Goal: Task Accomplishment & Management: Complete application form

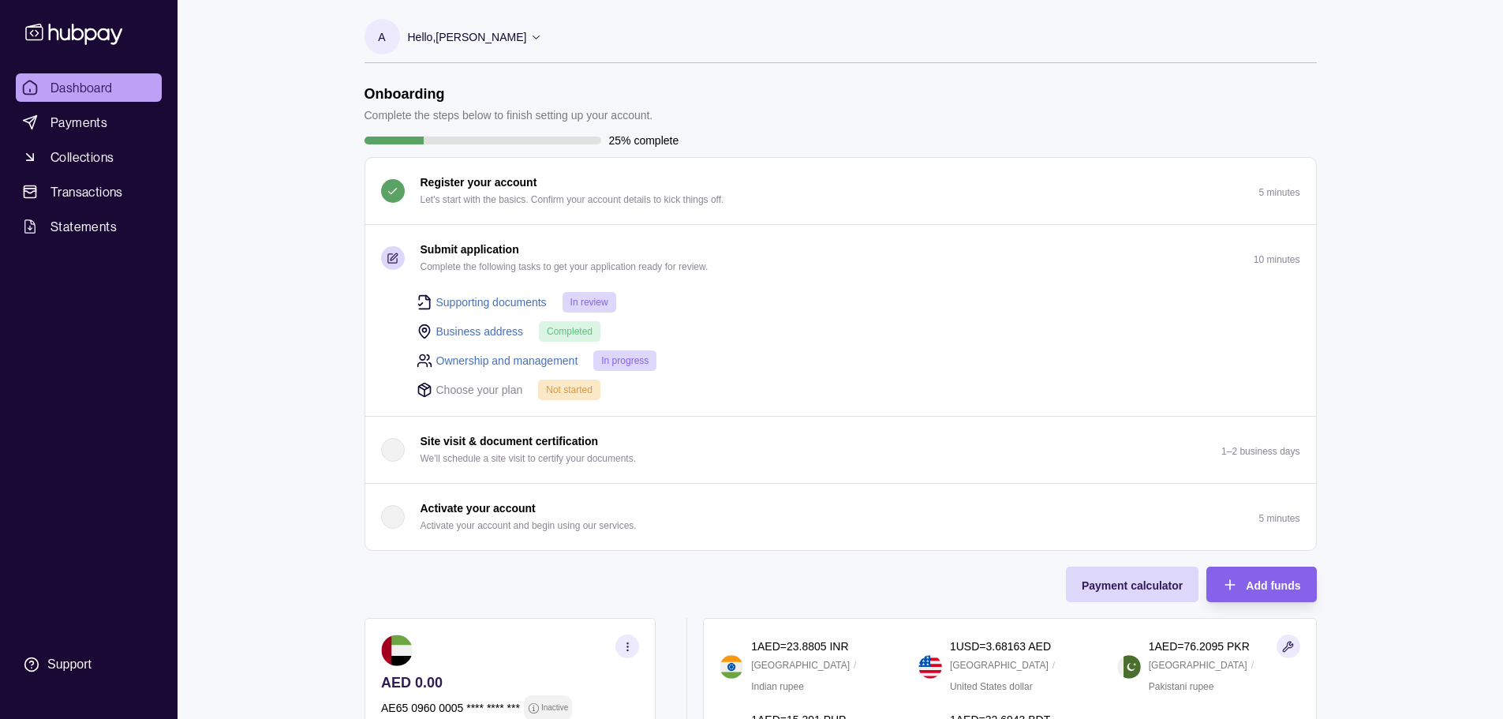
click at [501, 256] on p "Submit application" at bounding box center [469, 249] width 99 height 17
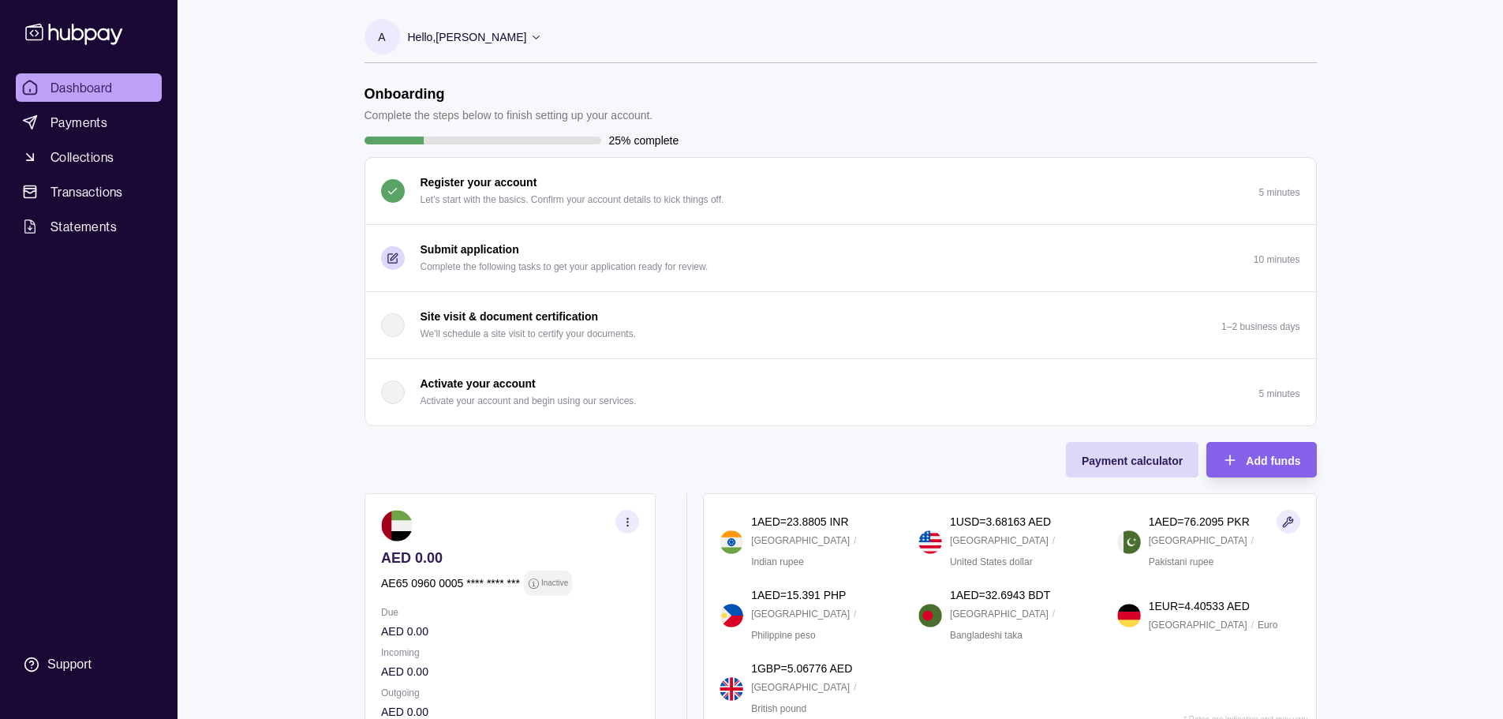
click at [506, 254] on p "Submit application" at bounding box center [469, 249] width 99 height 17
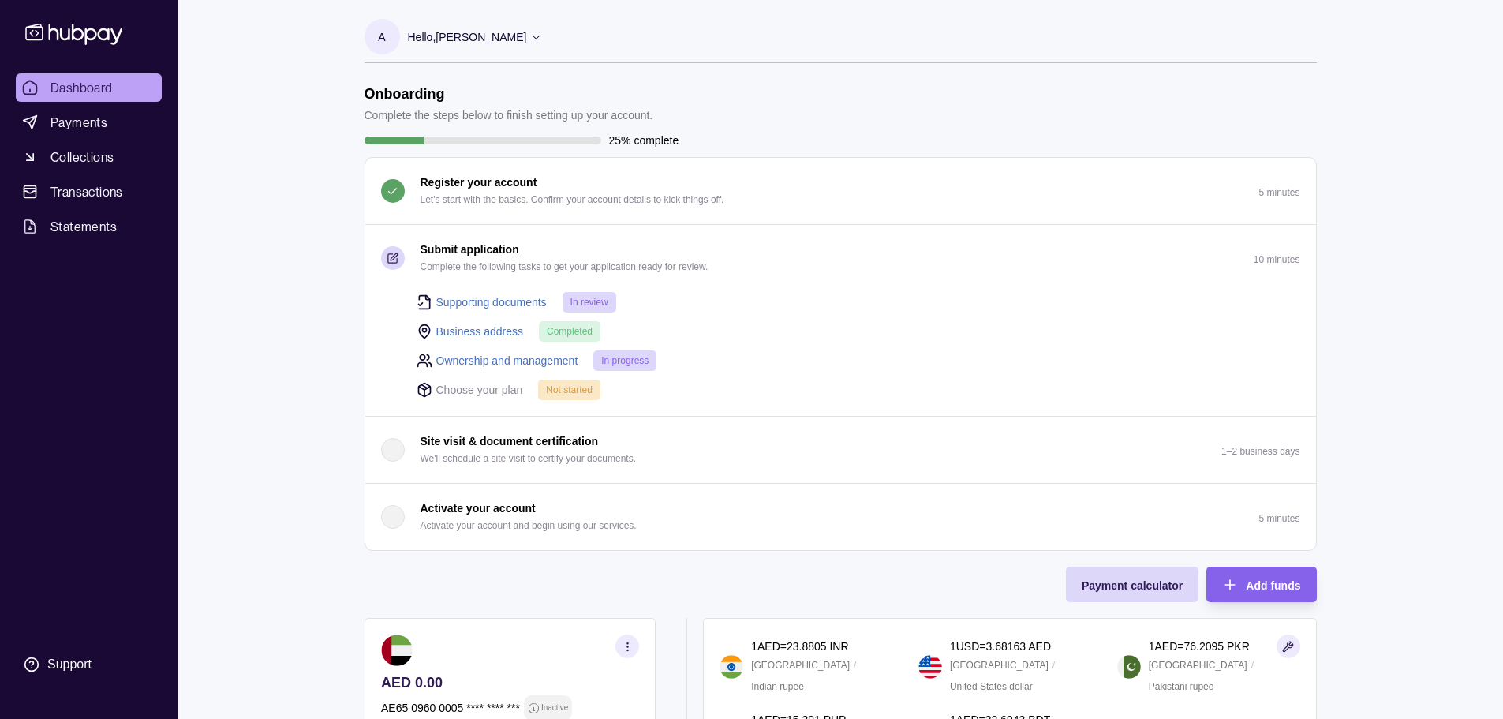
click at [390, 256] on icon "button" at bounding box center [393, 258] width 12 height 12
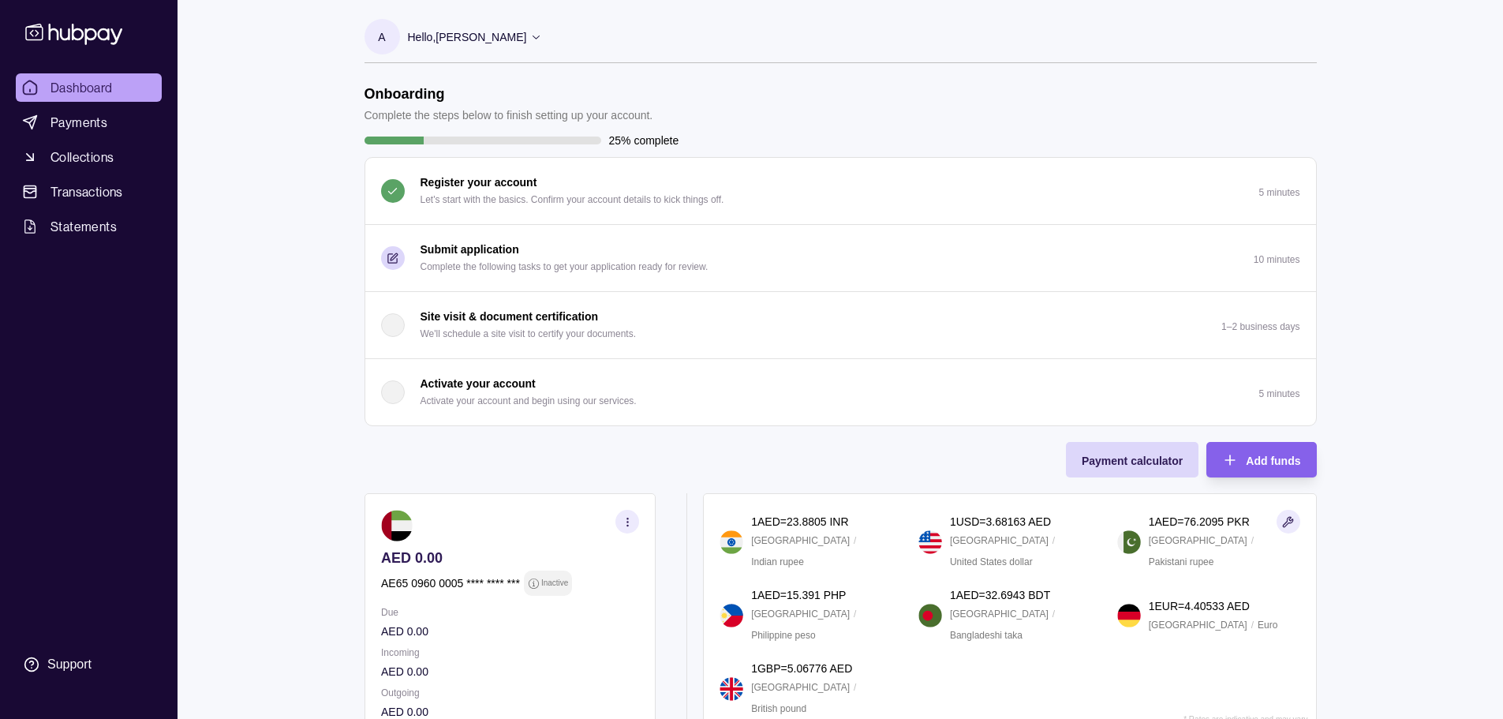
click at [392, 262] on icon "button" at bounding box center [392, 257] width 9 height 9
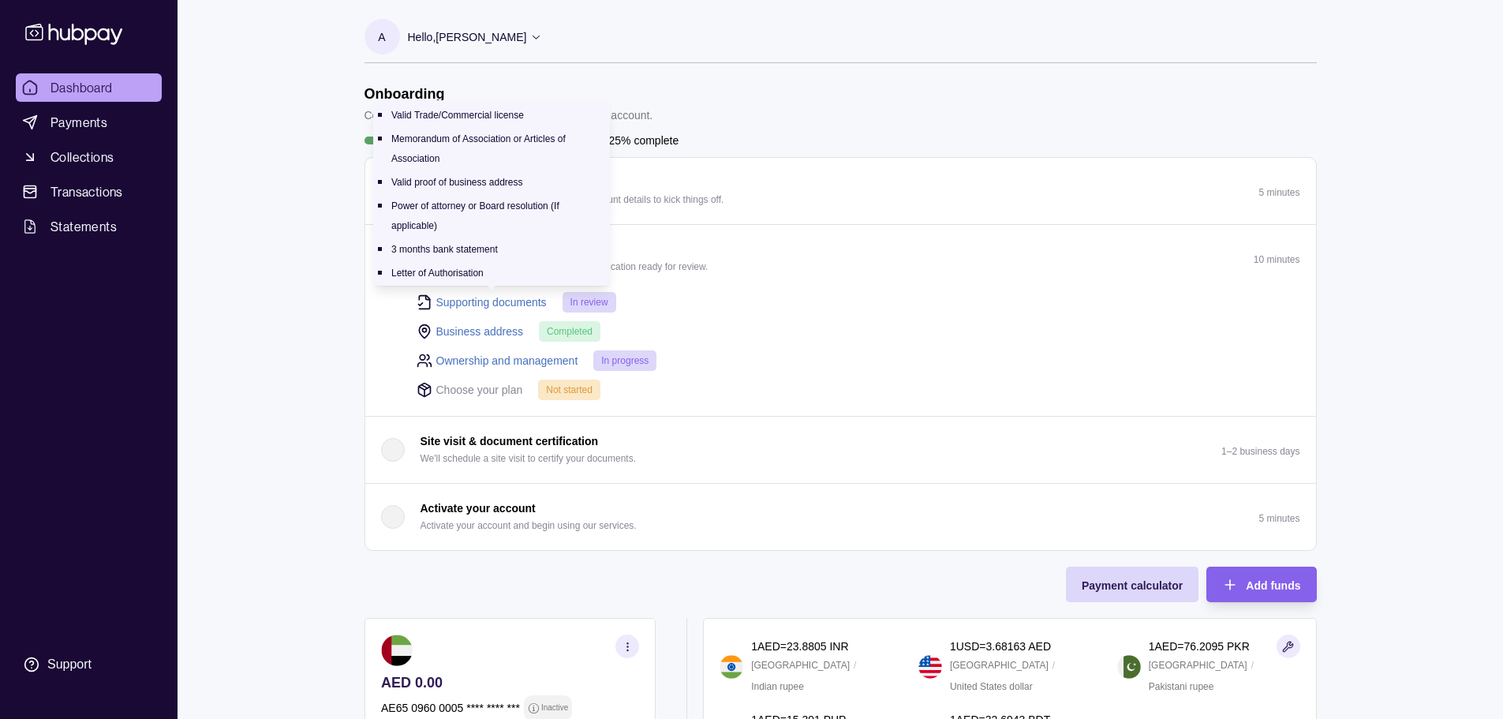
click at [460, 303] on link "Supporting documents" at bounding box center [491, 301] width 110 height 17
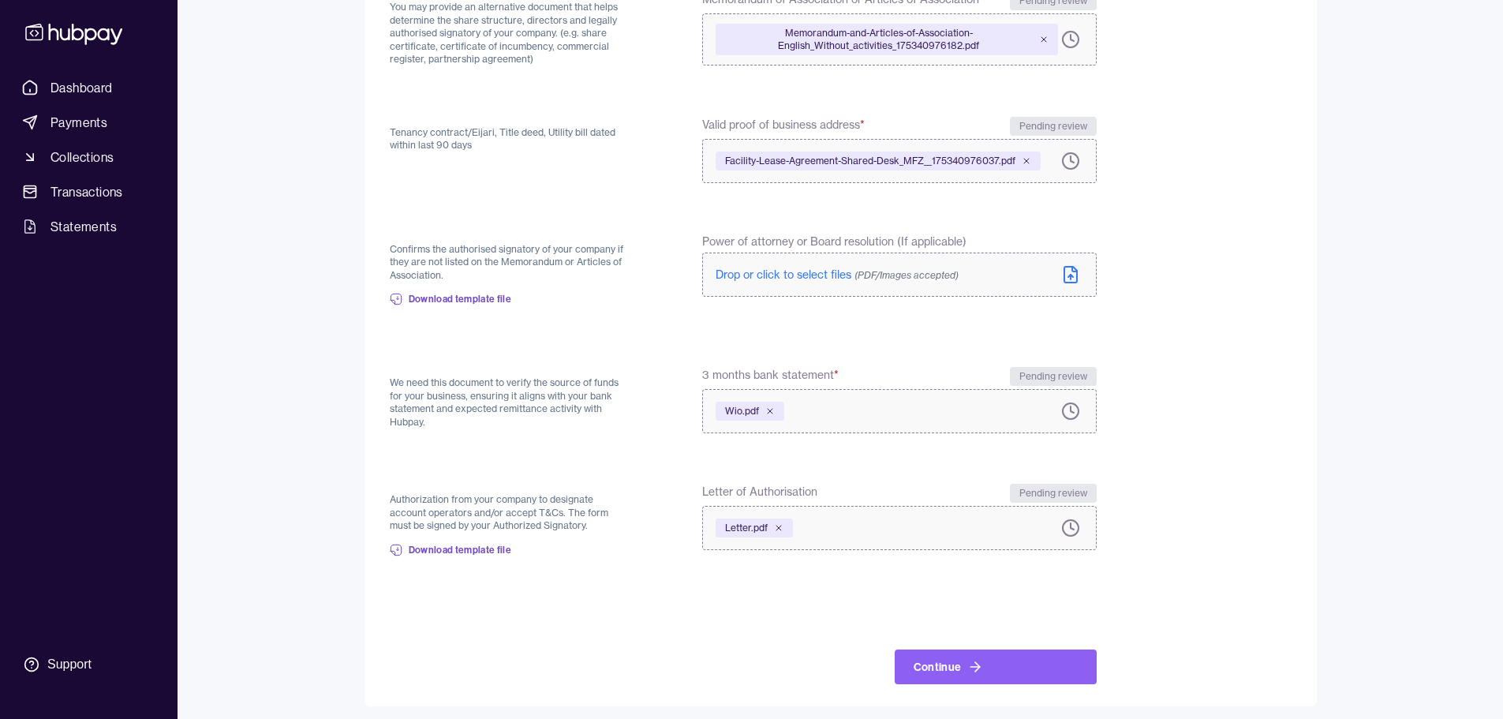
scroll to position [353, 0]
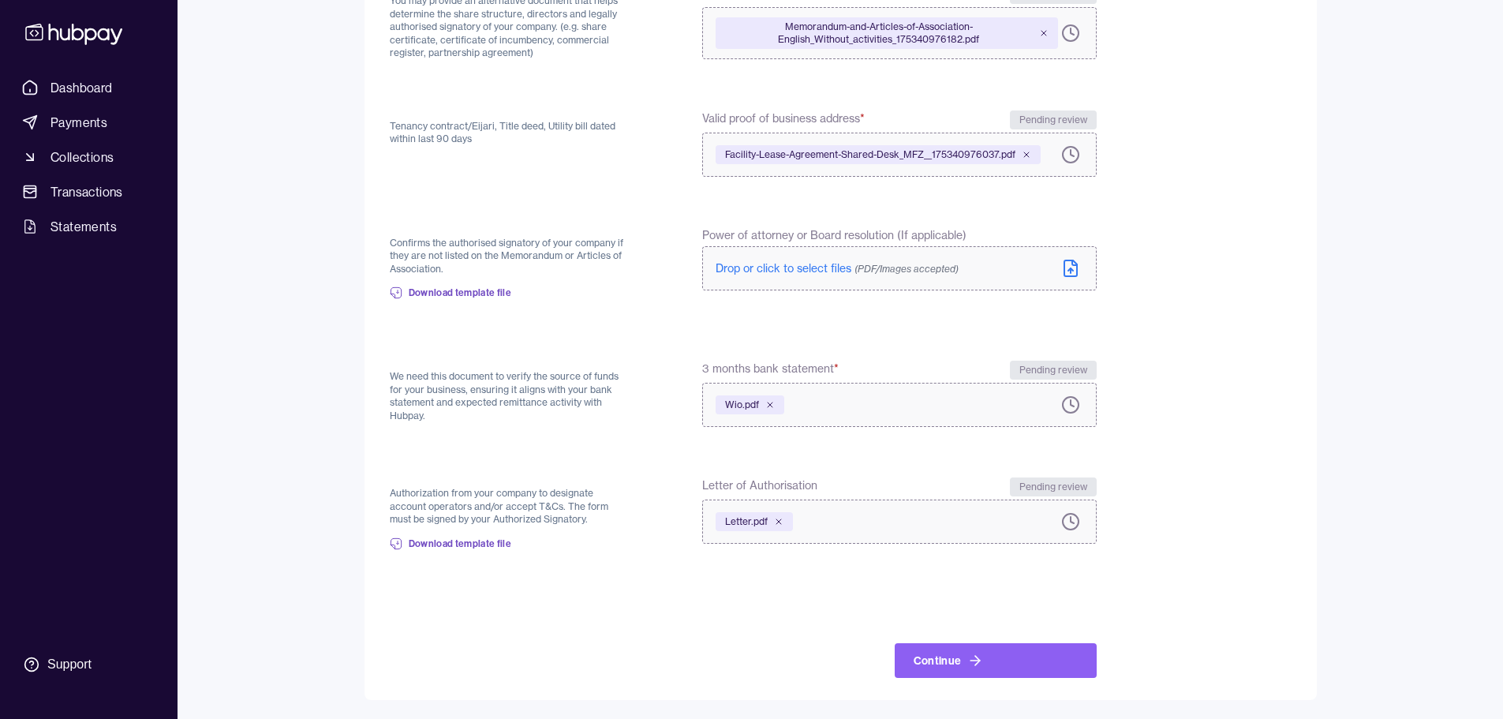
click at [822, 266] on span "Drop or click to select files (PDF/Images accepted)" at bounding box center [836, 268] width 243 height 14
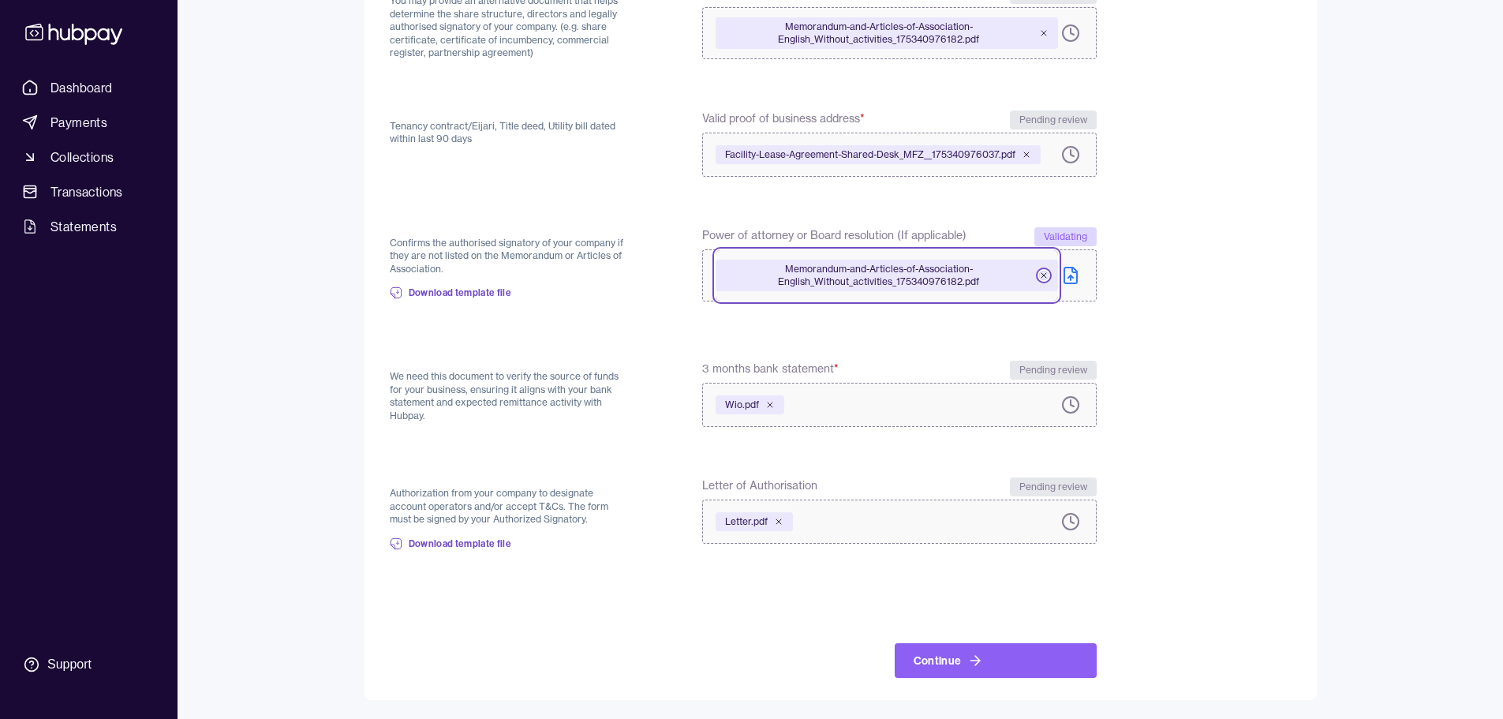
click at [1041, 272] on icon at bounding box center [1043, 275] width 9 height 9
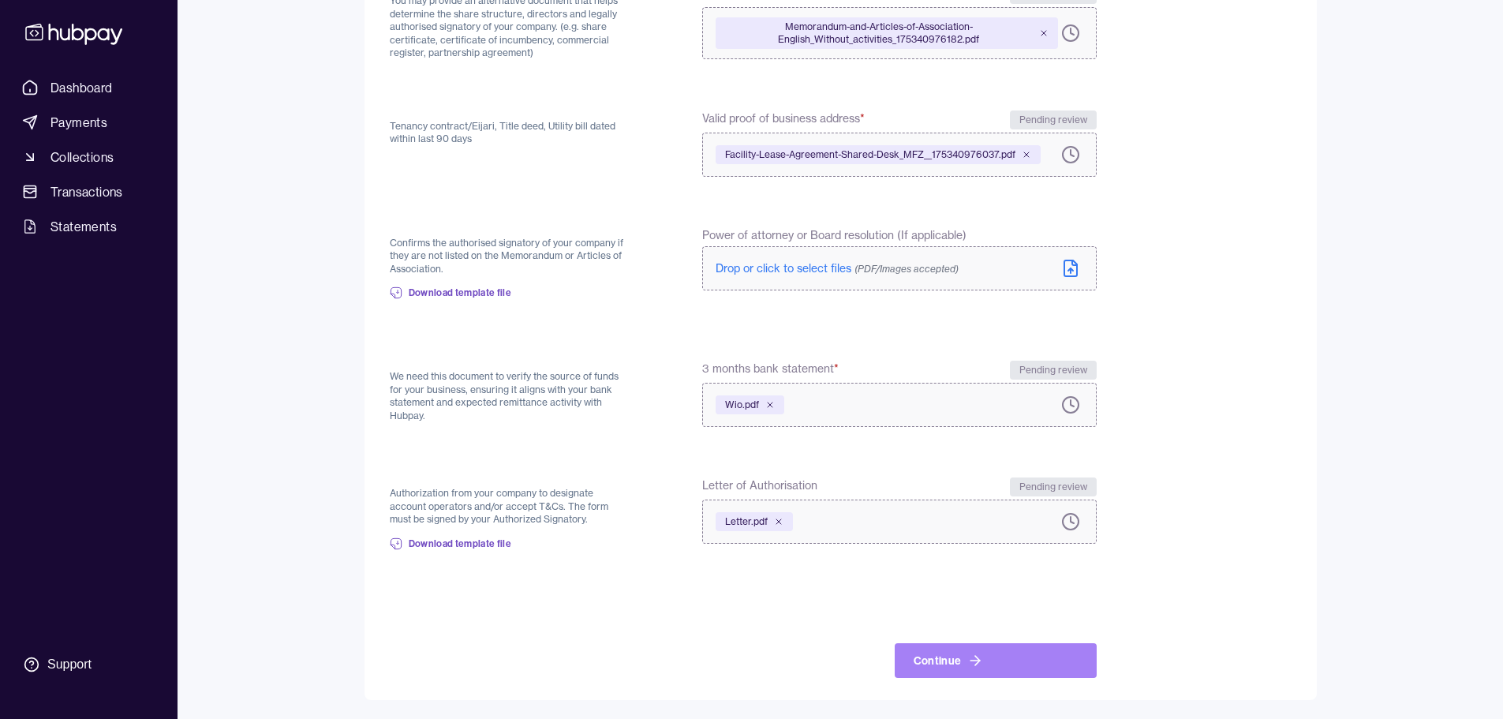
click at [967, 654] on icon at bounding box center [975, 660] width 16 height 16
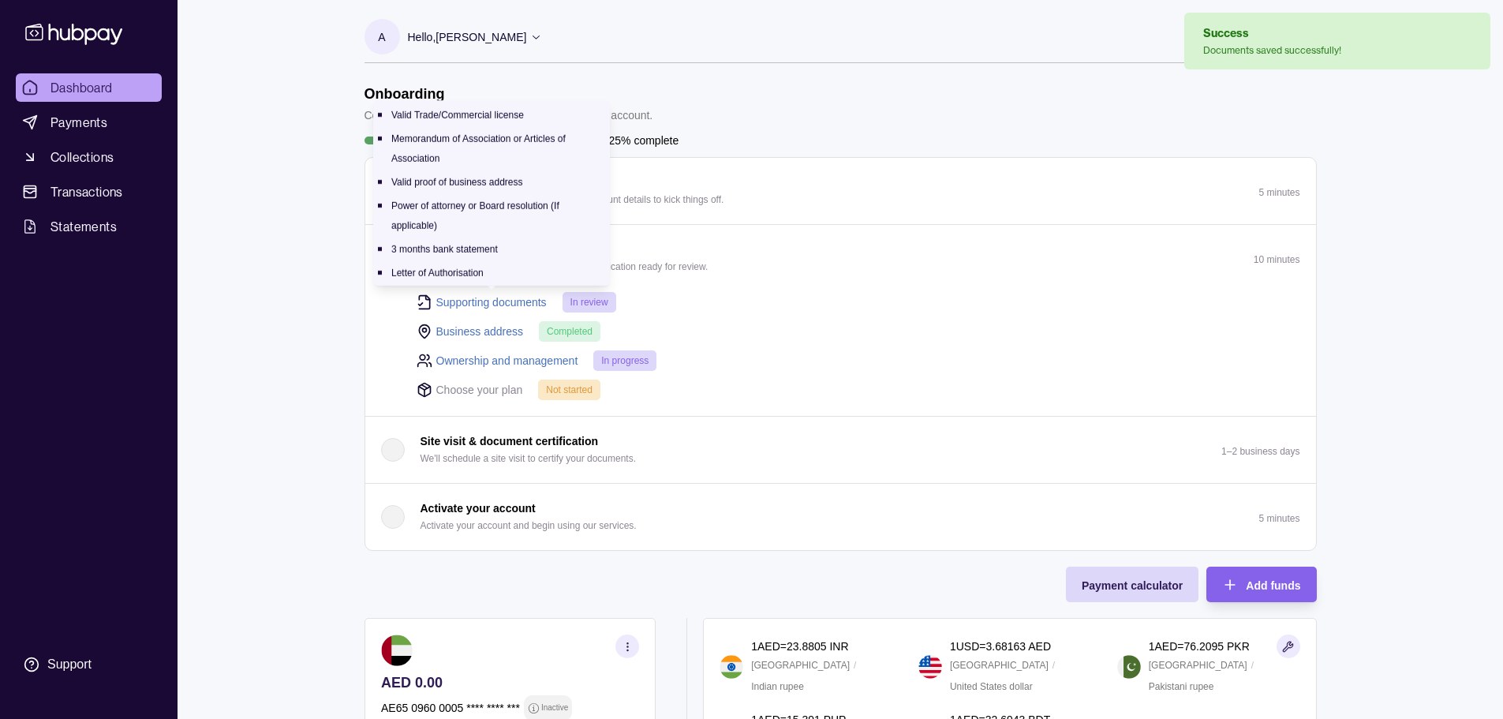
click at [500, 297] on link "Supporting documents" at bounding box center [491, 301] width 110 height 17
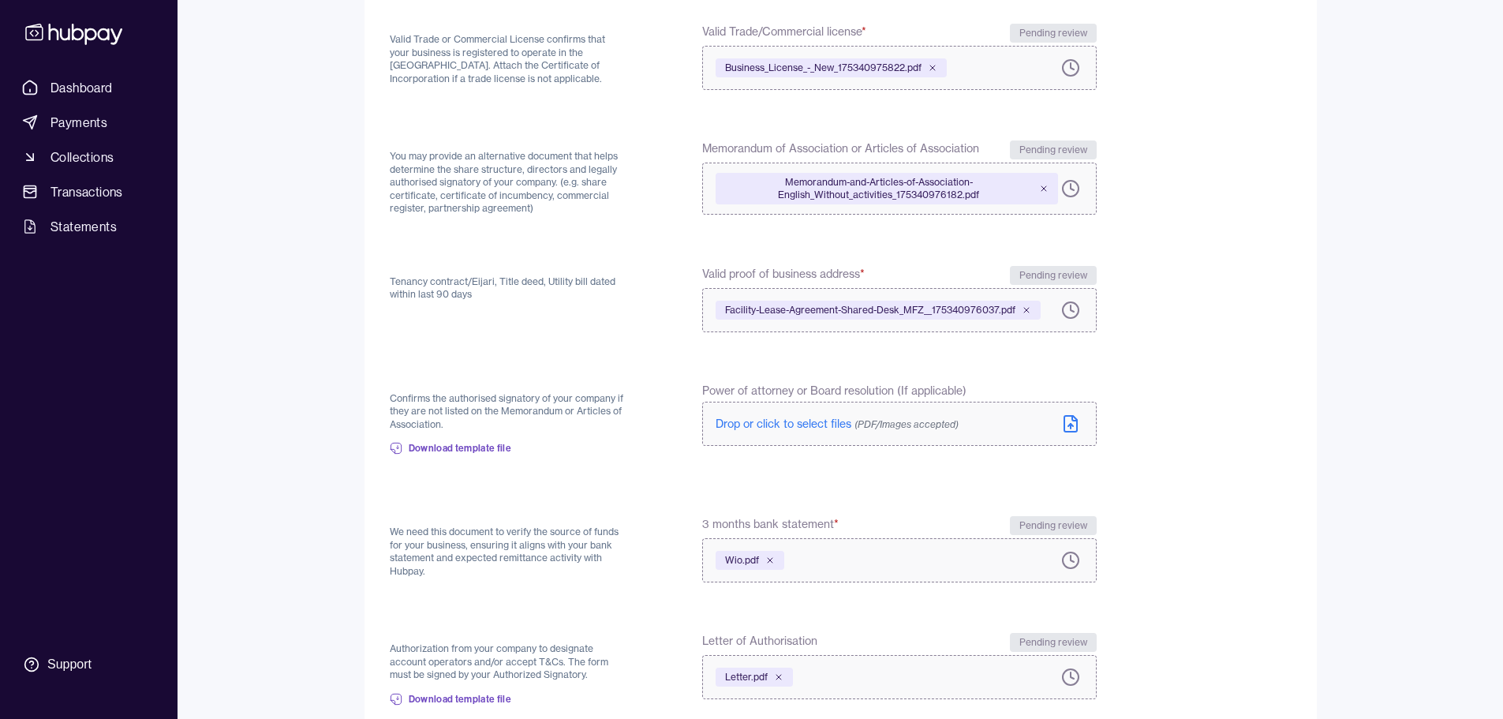
scroll to position [353, 0]
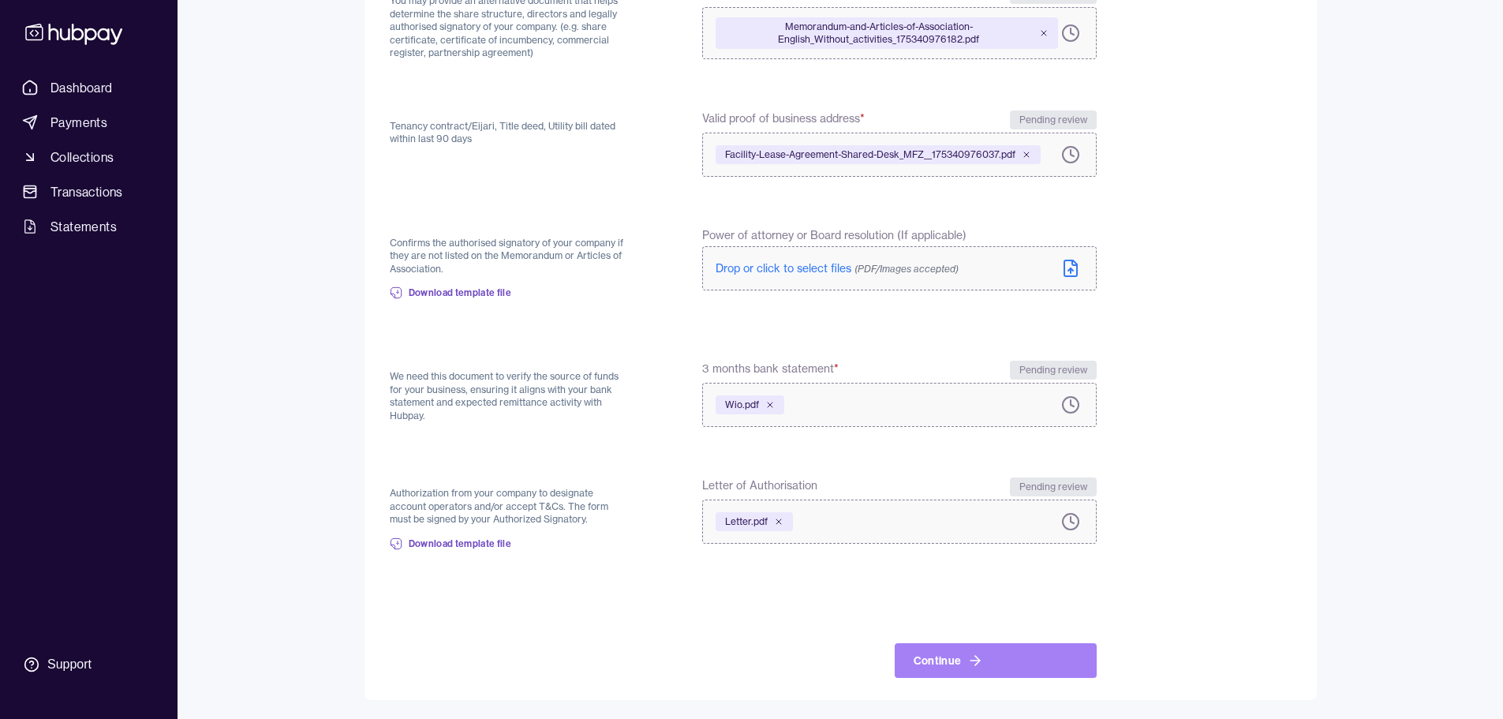
click at [928, 650] on button "Continue" at bounding box center [995, 660] width 202 height 35
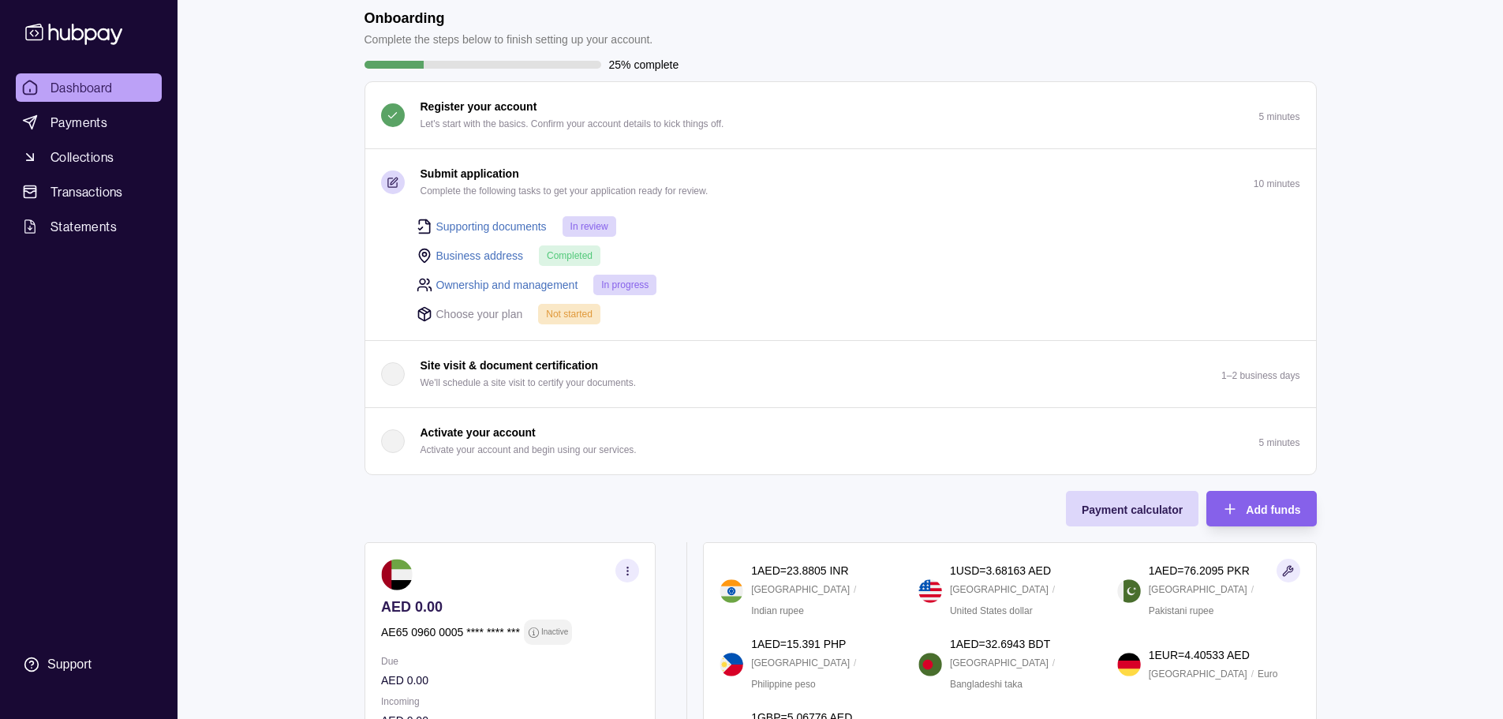
scroll to position [32, 0]
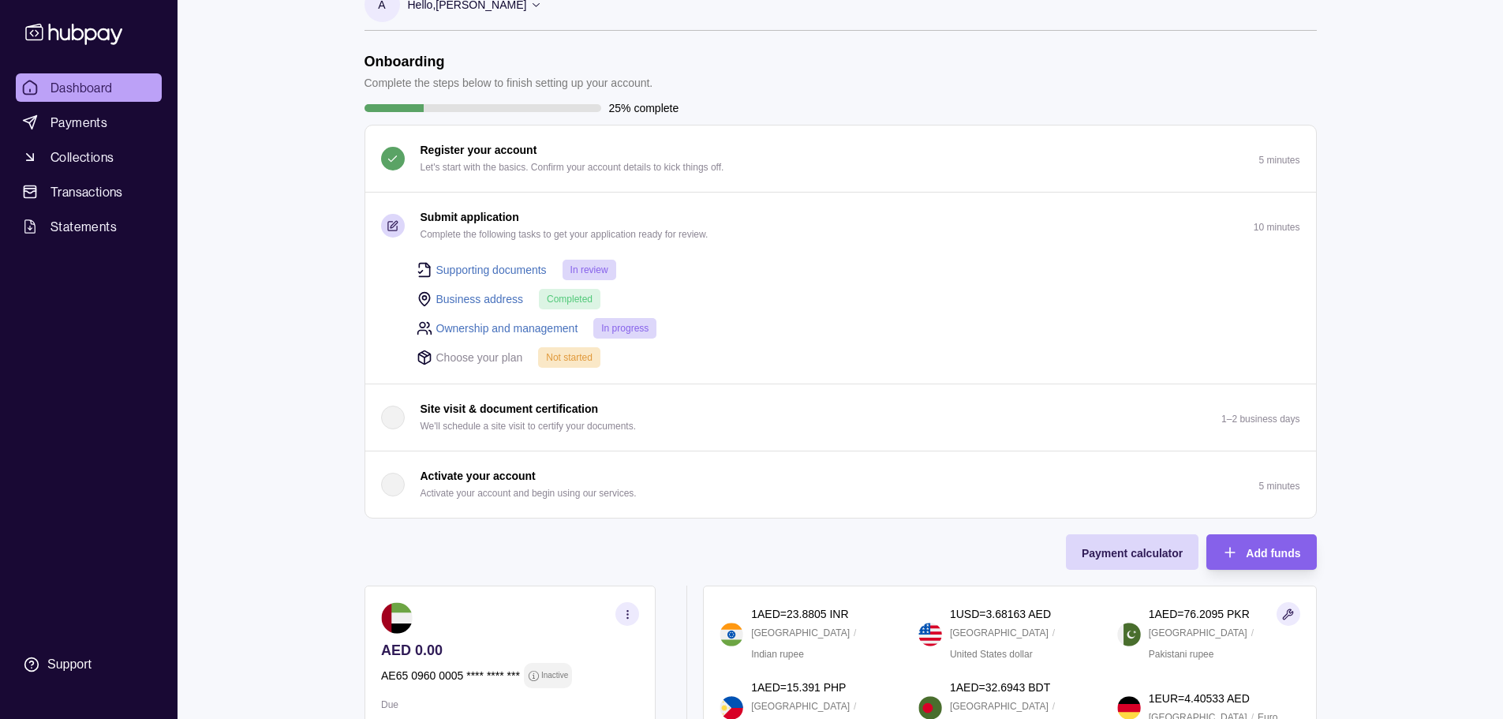
click at [70, 93] on span "Dashboard" at bounding box center [81, 87] width 62 height 19
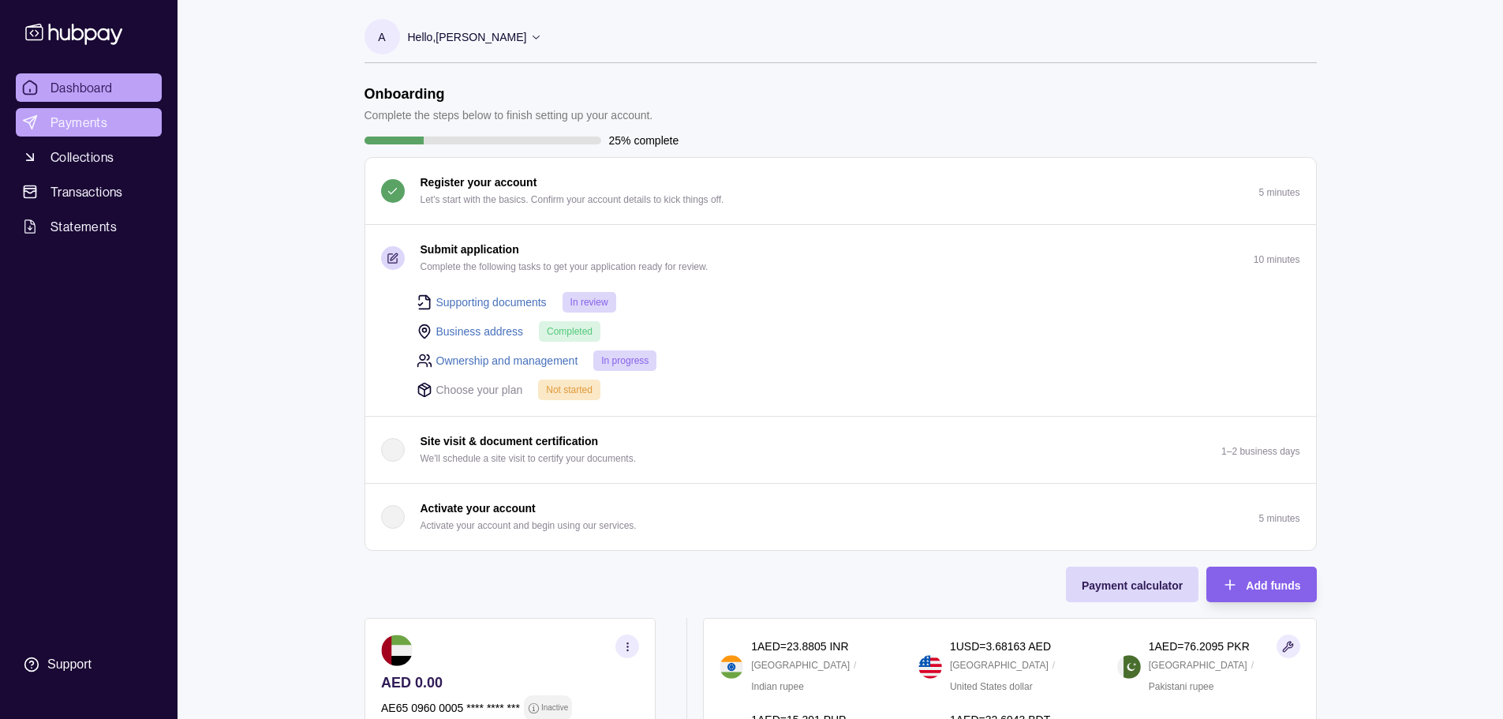
click at [63, 128] on span "Payments" at bounding box center [78, 122] width 57 height 19
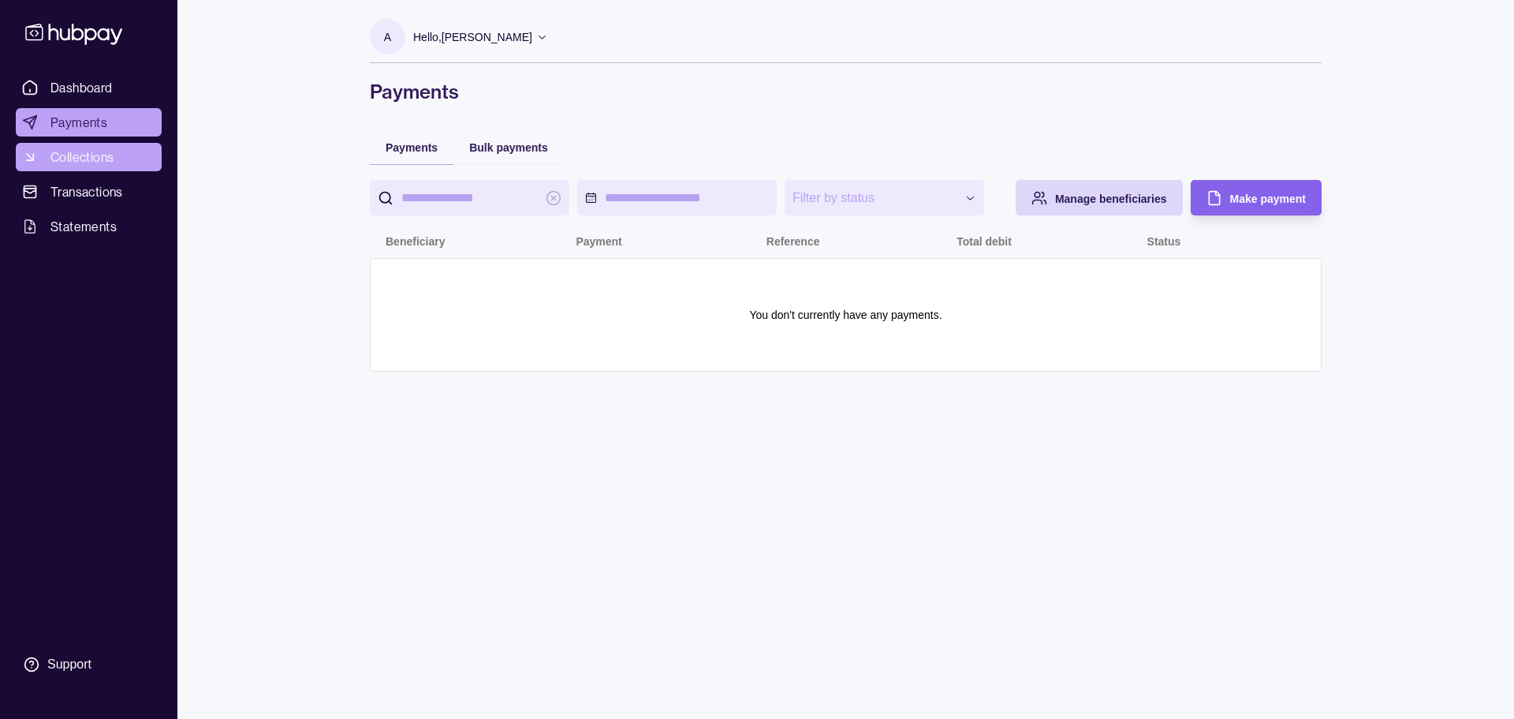
click at [62, 156] on span "Collections" at bounding box center [81, 157] width 63 height 19
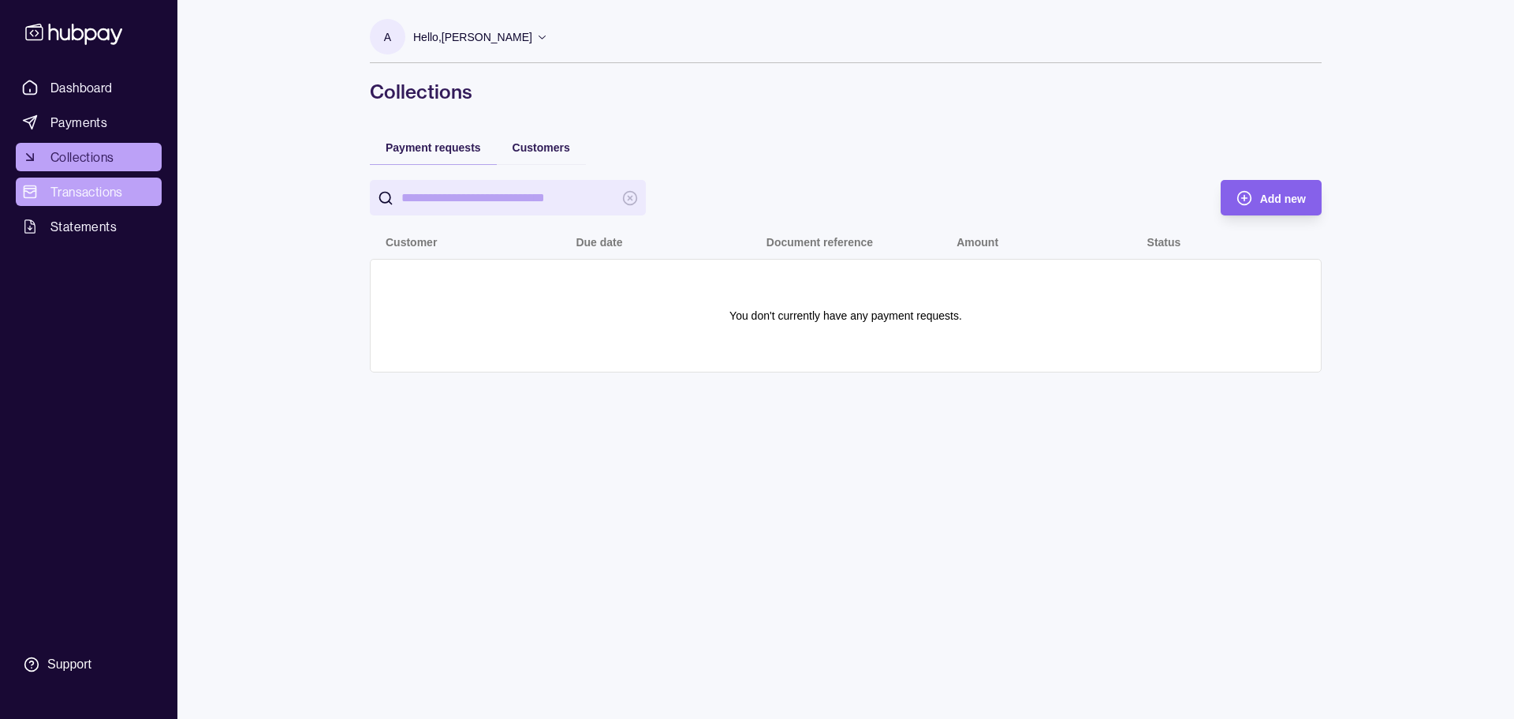
click at [60, 186] on span "Transactions" at bounding box center [86, 191] width 73 height 19
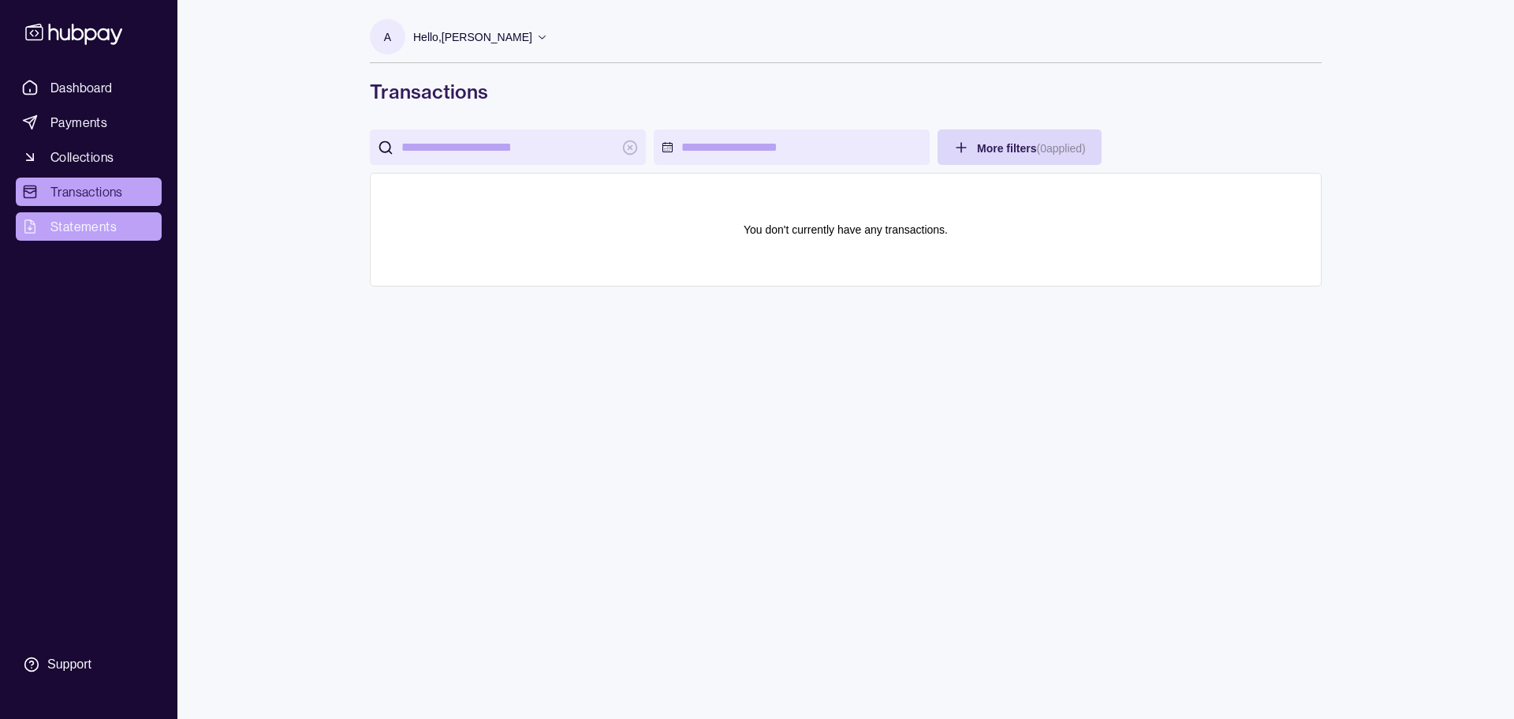
click at [62, 222] on span "Statements" at bounding box center [83, 226] width 66 height 19
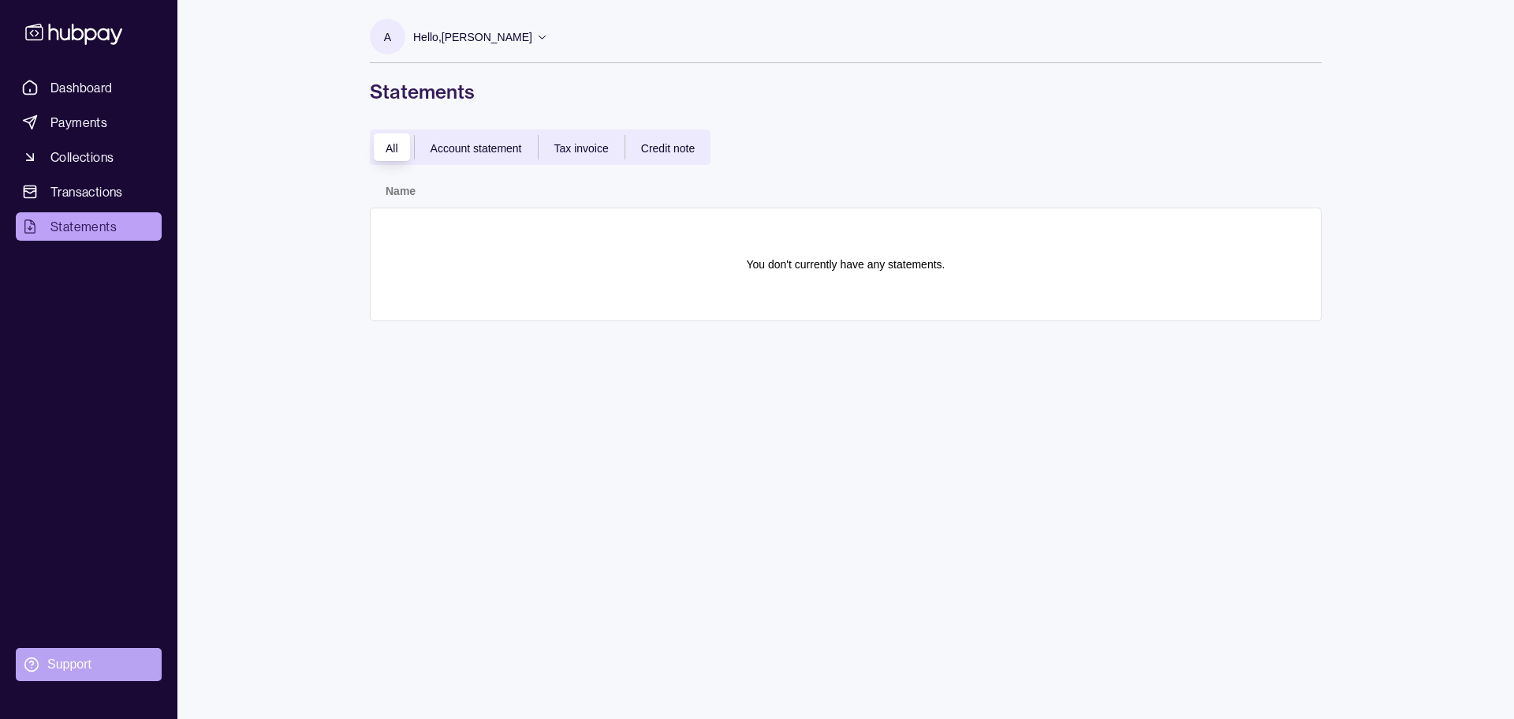
click at [59, 669] on div "Support" at bounding box center [69, 663] width 44 height 17
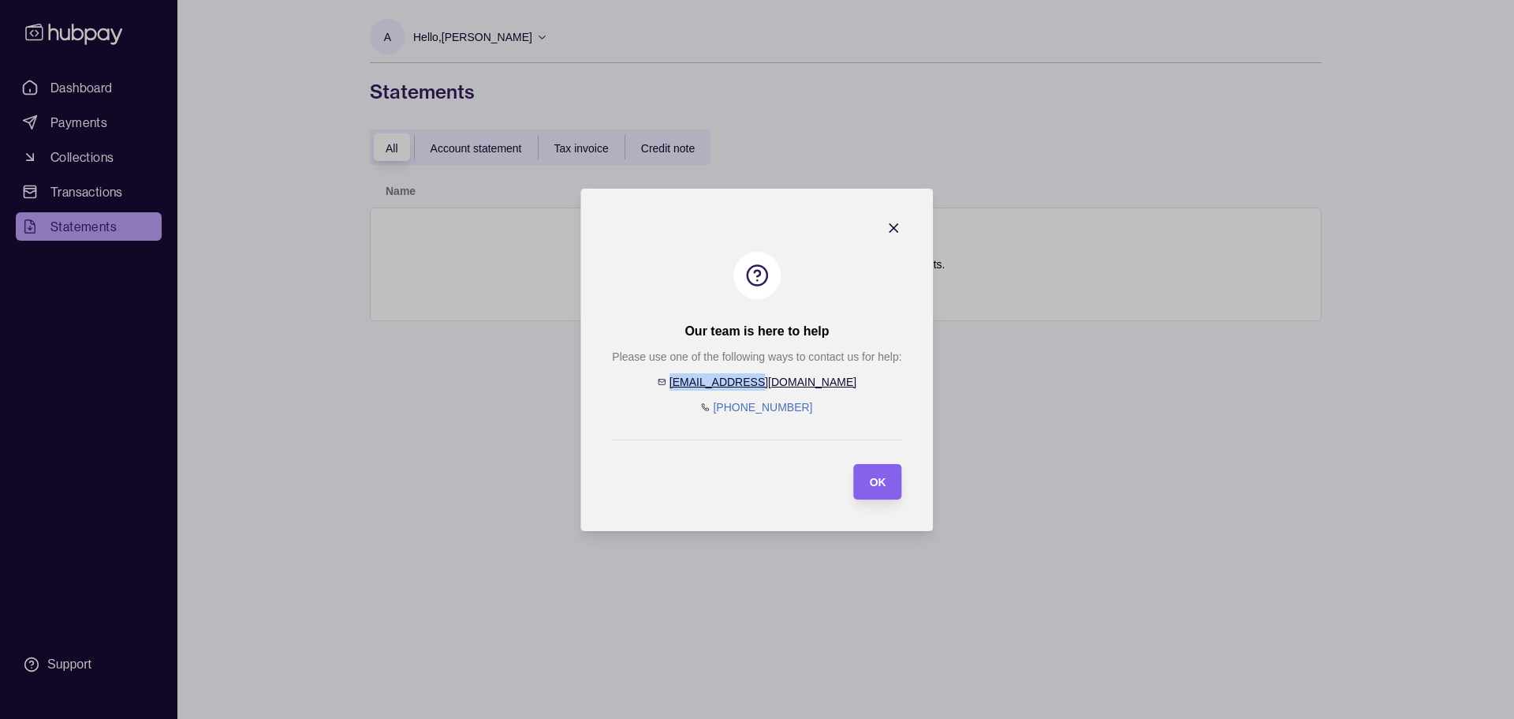
drag, startPoint x: 809, startPoint y: 380, endPoint x: 723, endPoint y: 381, distance: 86.0
click at [723, 381] on div "Please use one of the following ways to contact us for help: [EMAIL_ADDRESS][DO…" at bounding box center [756, 382] width 289 height 68
copy link "[EMAIL_ADDRESS][DOMAIN_NAME]"
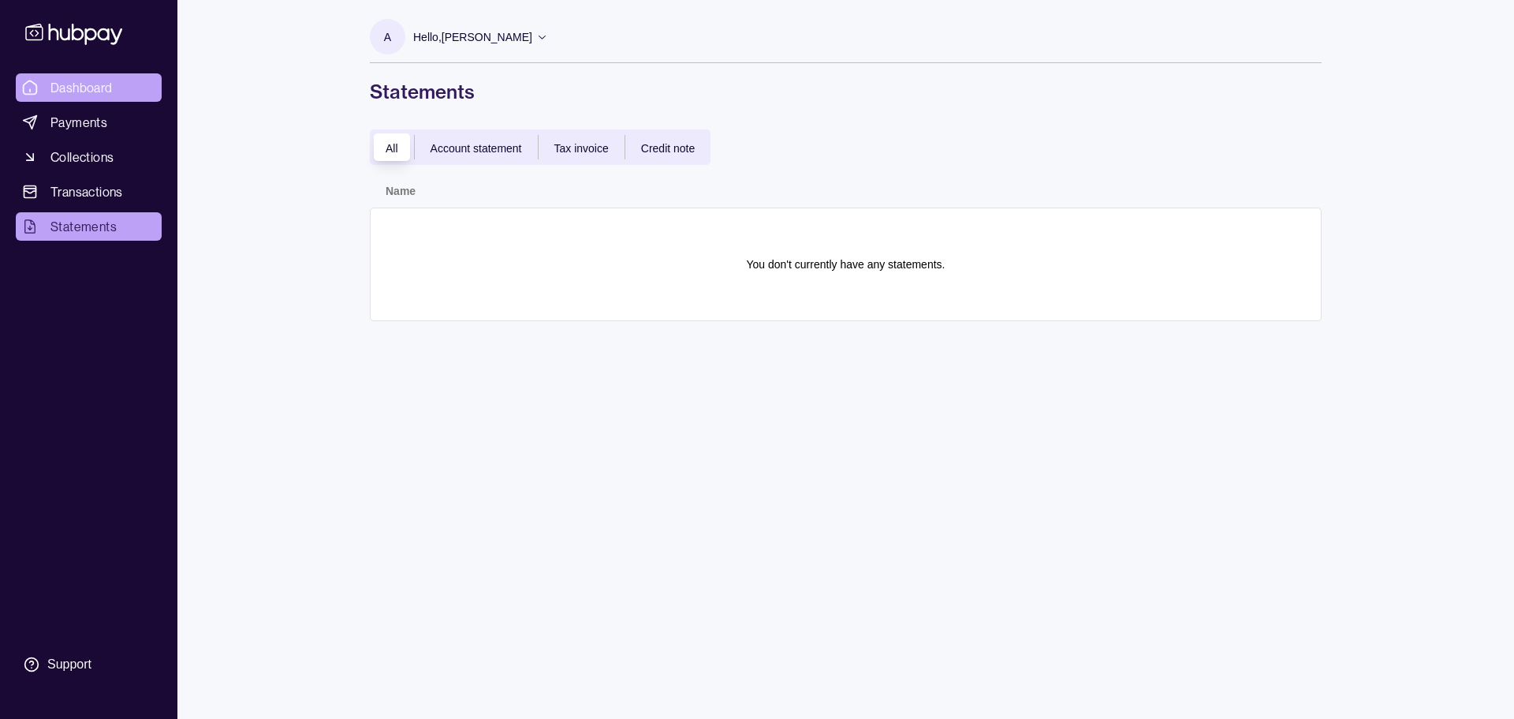
click at [74, 93] on span "Dashboard" at bounding box center [81, 87] width 62 height 19
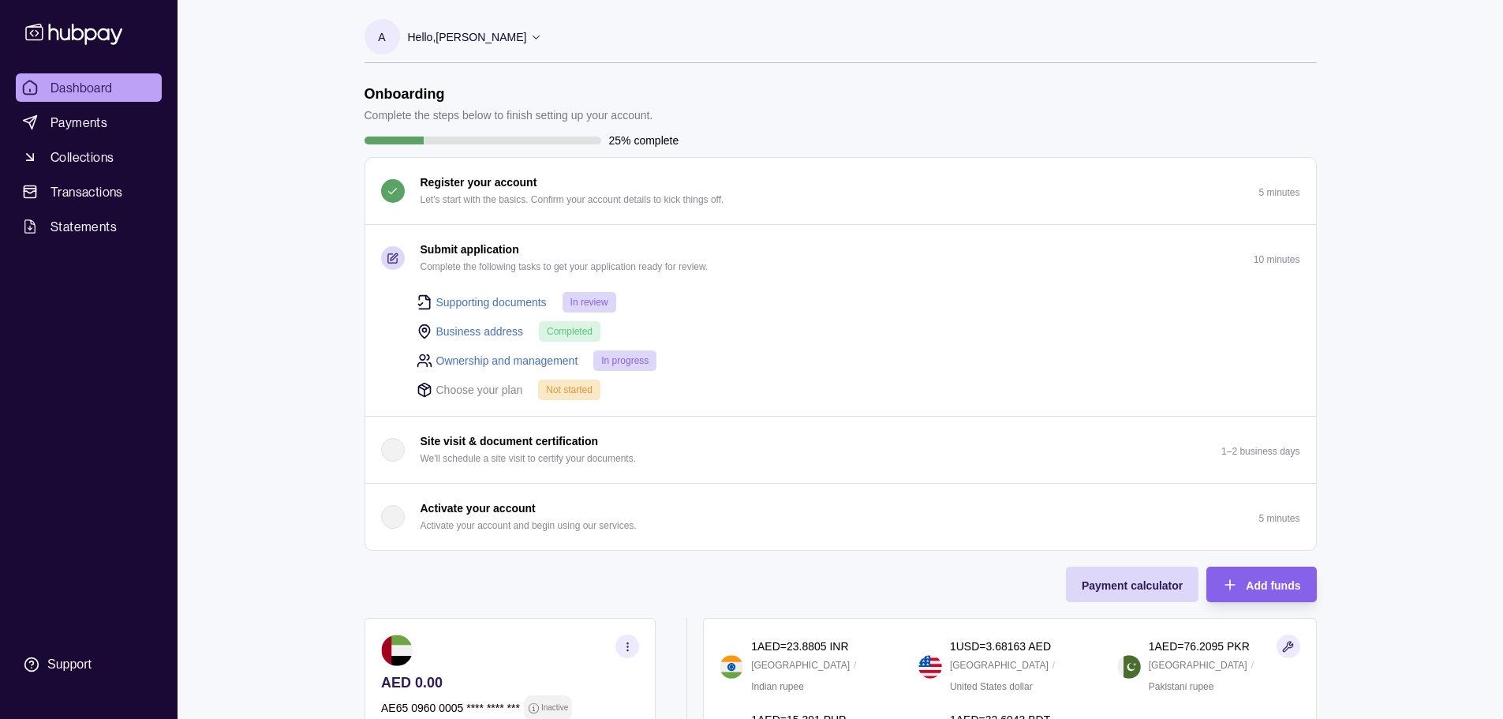
click at [472, 360] on link "Ownership and management" at bounding box center [507, 360] width 142 height 17
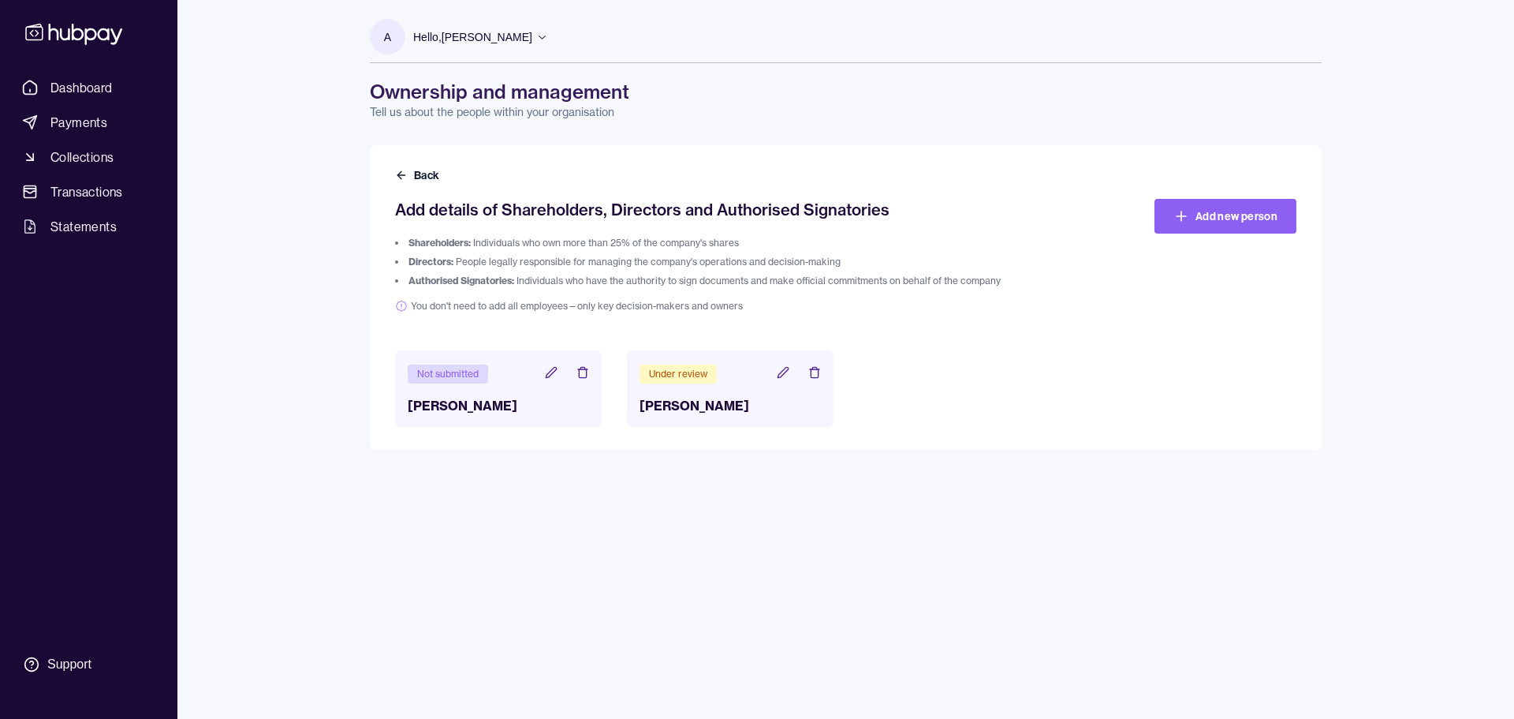
click at [814, 368] on icon at bounding box center [815, 372] width 13 height 13
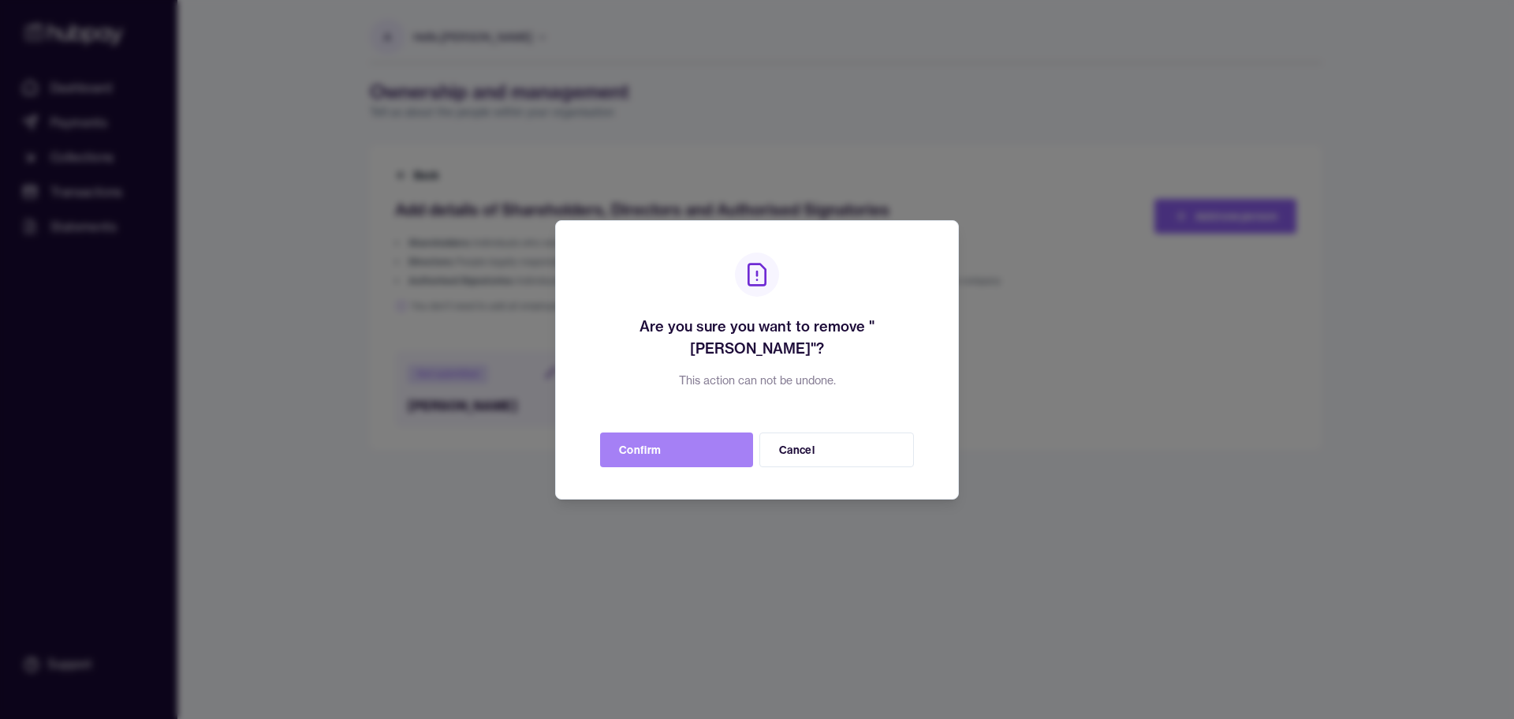
click at [703, 443] on button "Confirm" at bounding box center [676, 449] width 153 height 35
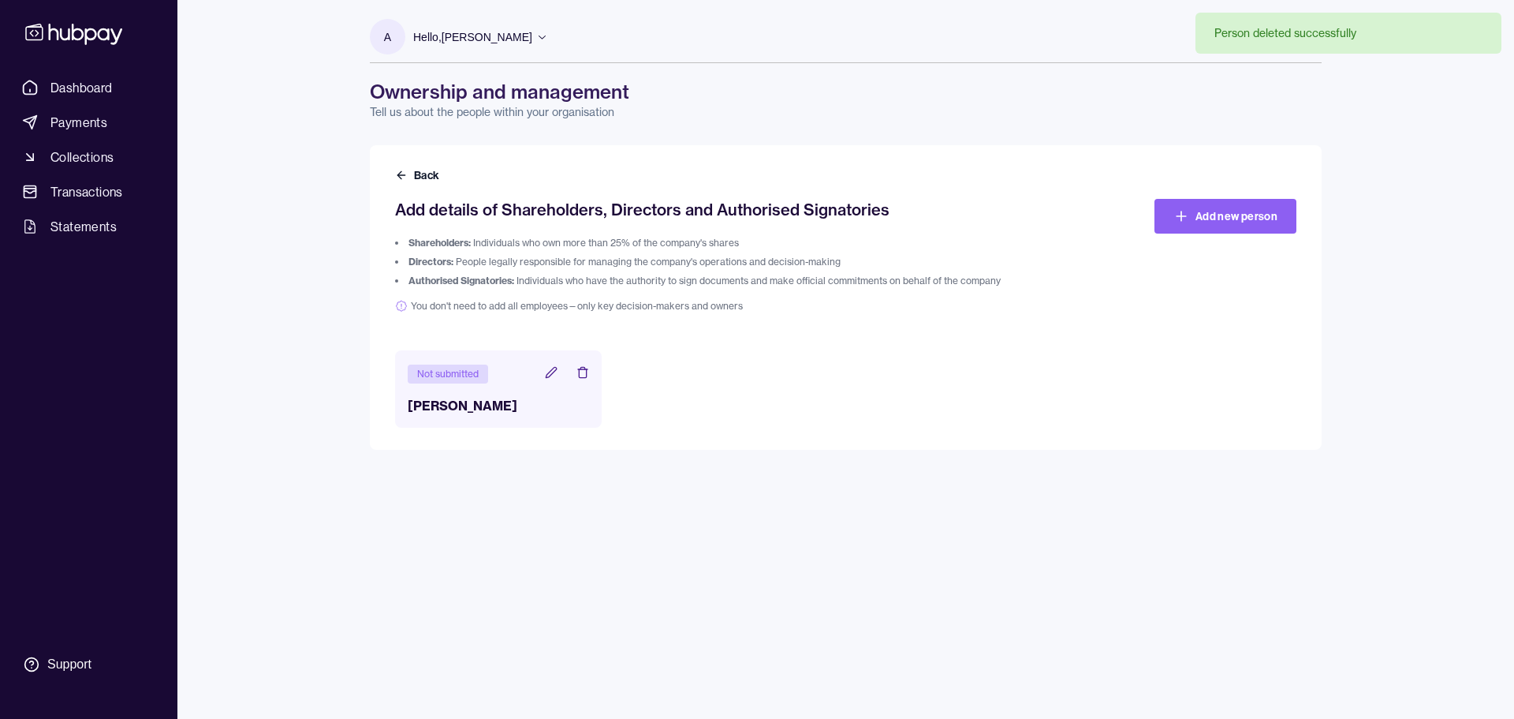
click at [550, 372] on icon at bounding box center [551, 372] width 10 height 10
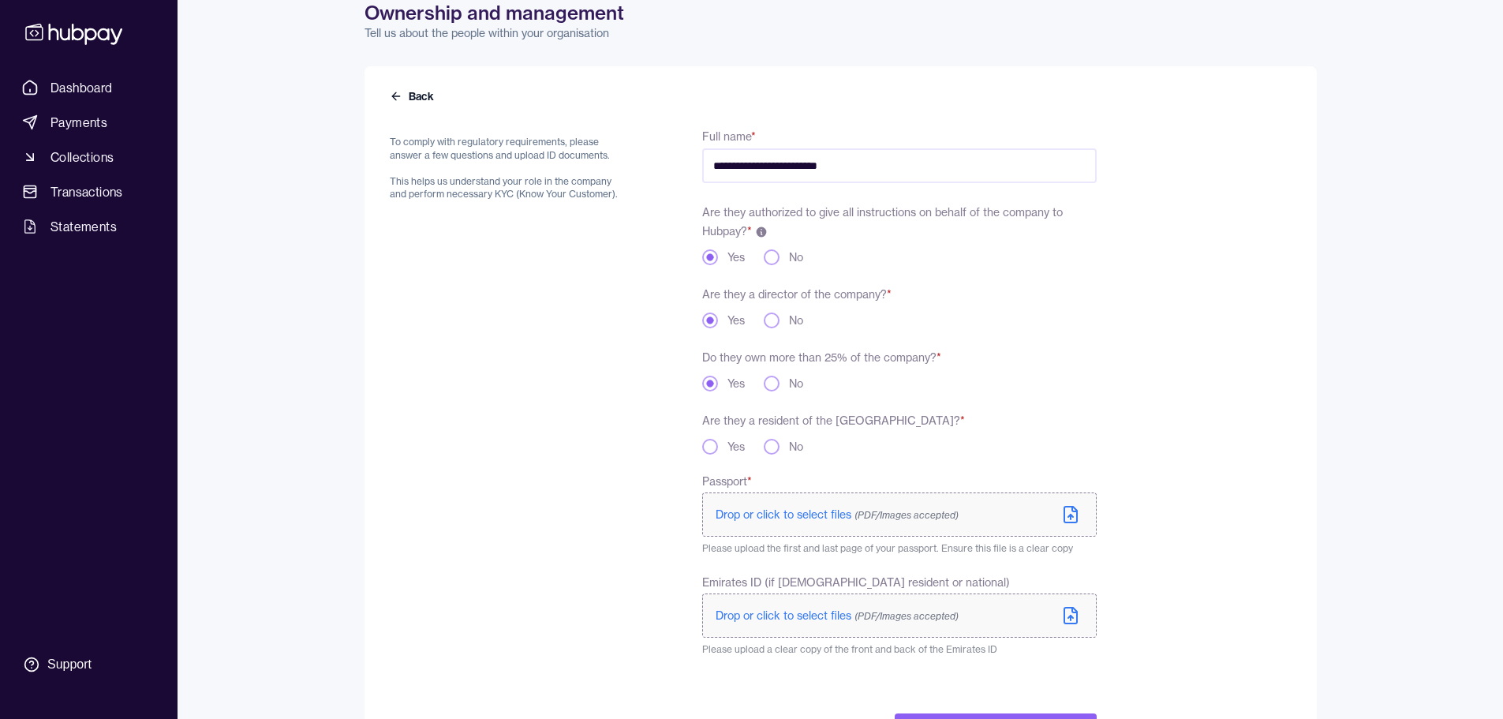
scroll to position [149, 0]
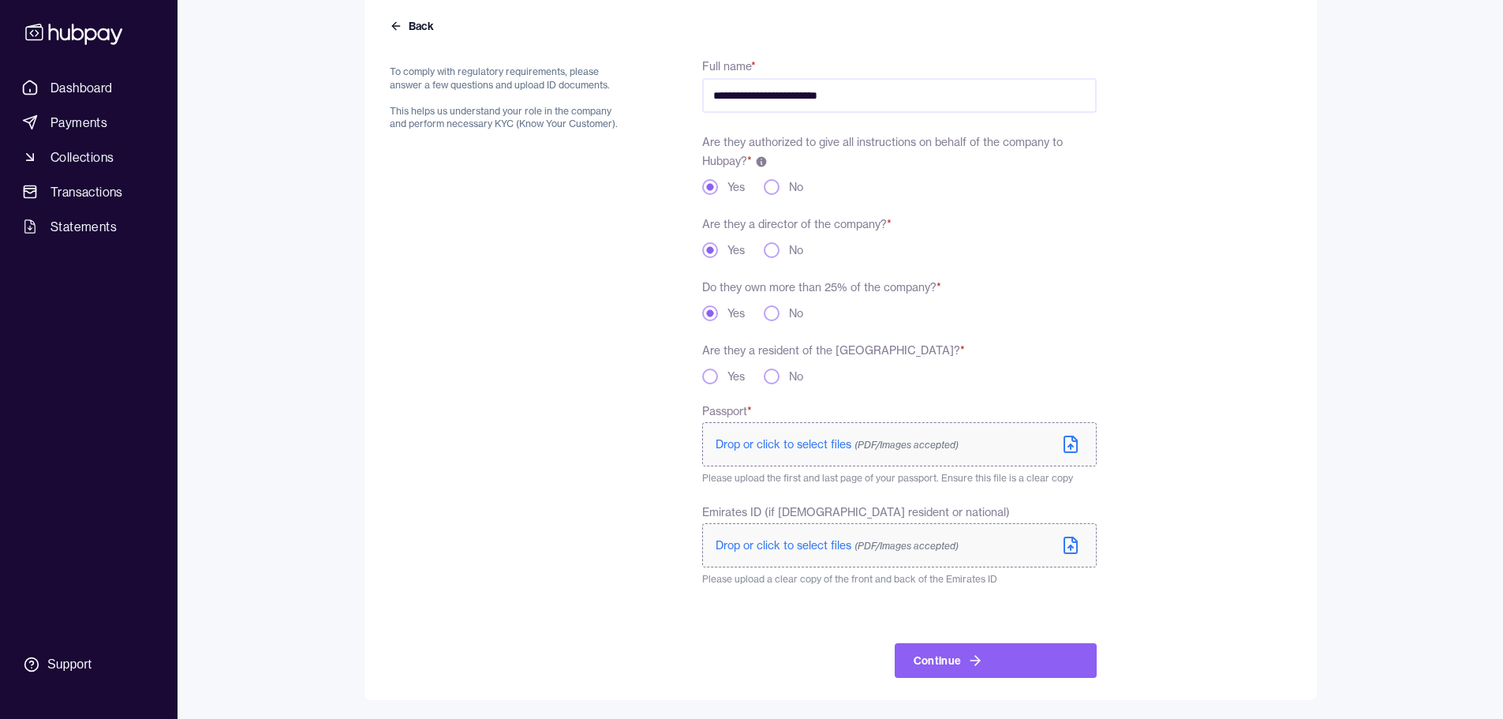
click at [710, 379] on button "Yes" at bounding box center [710, 376] width 16 height 16
click at [794, 438] on span "Drop or click to select files (PDF/Images accepted)" at bounding box center [836, 444] width 243 height 14
click at [1074, 545] on icon at bounding box center [1074, 542] width 5 height 5
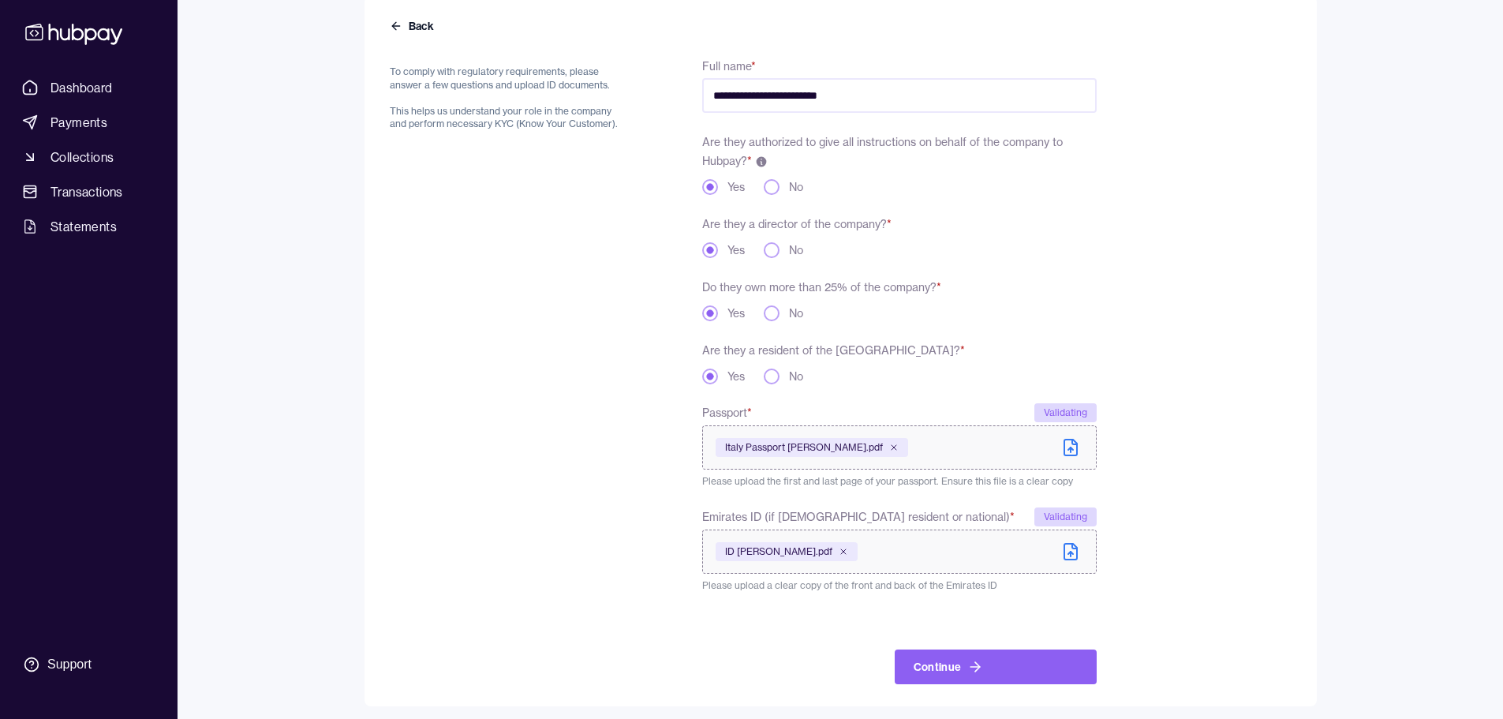
click at [795, 549] on span "ID [PERSON_NAME].pdf" at bounding box center [778, 551] width 107 height 13
click at [786, 555] on span "ID [PERSON_NAME].pdf" at bounding box center [778, 551] width 107 height 13
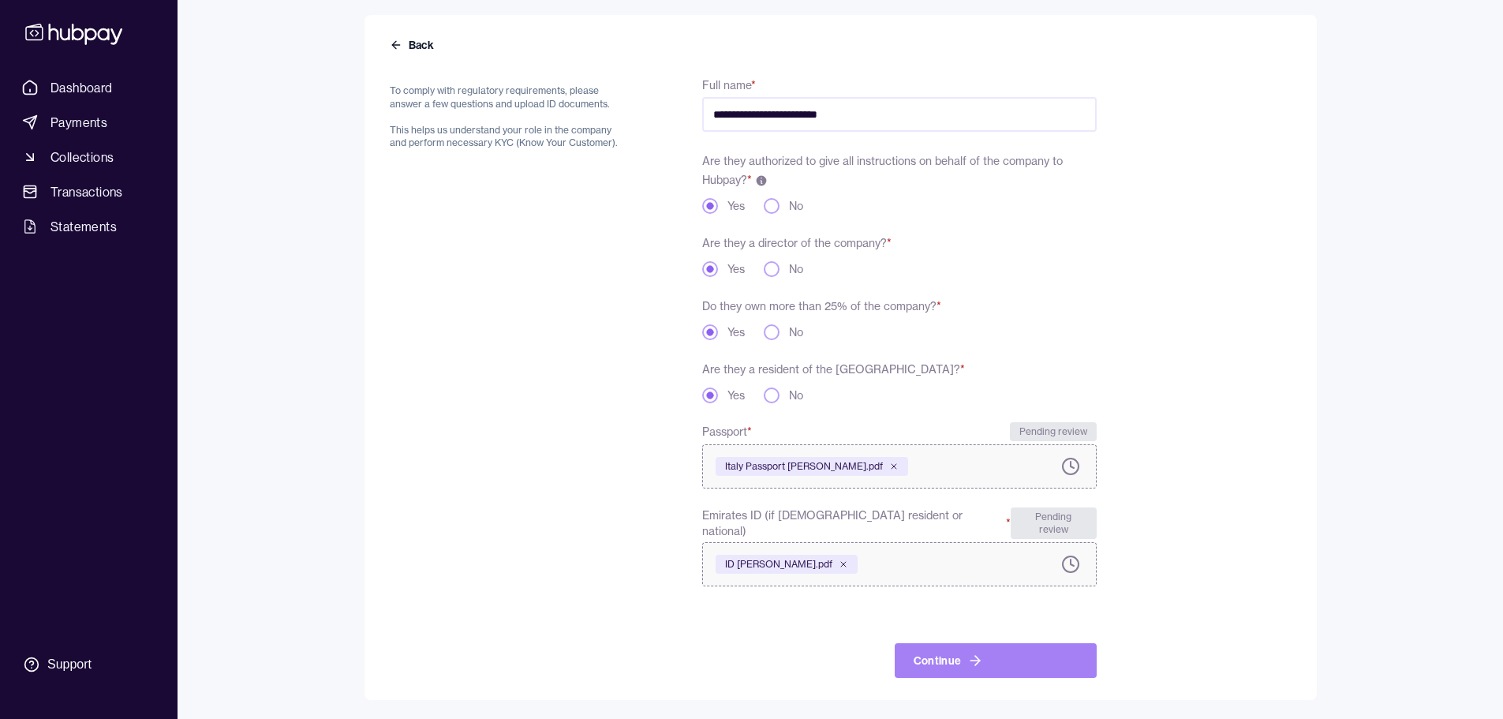
scroll to position [118, 0]
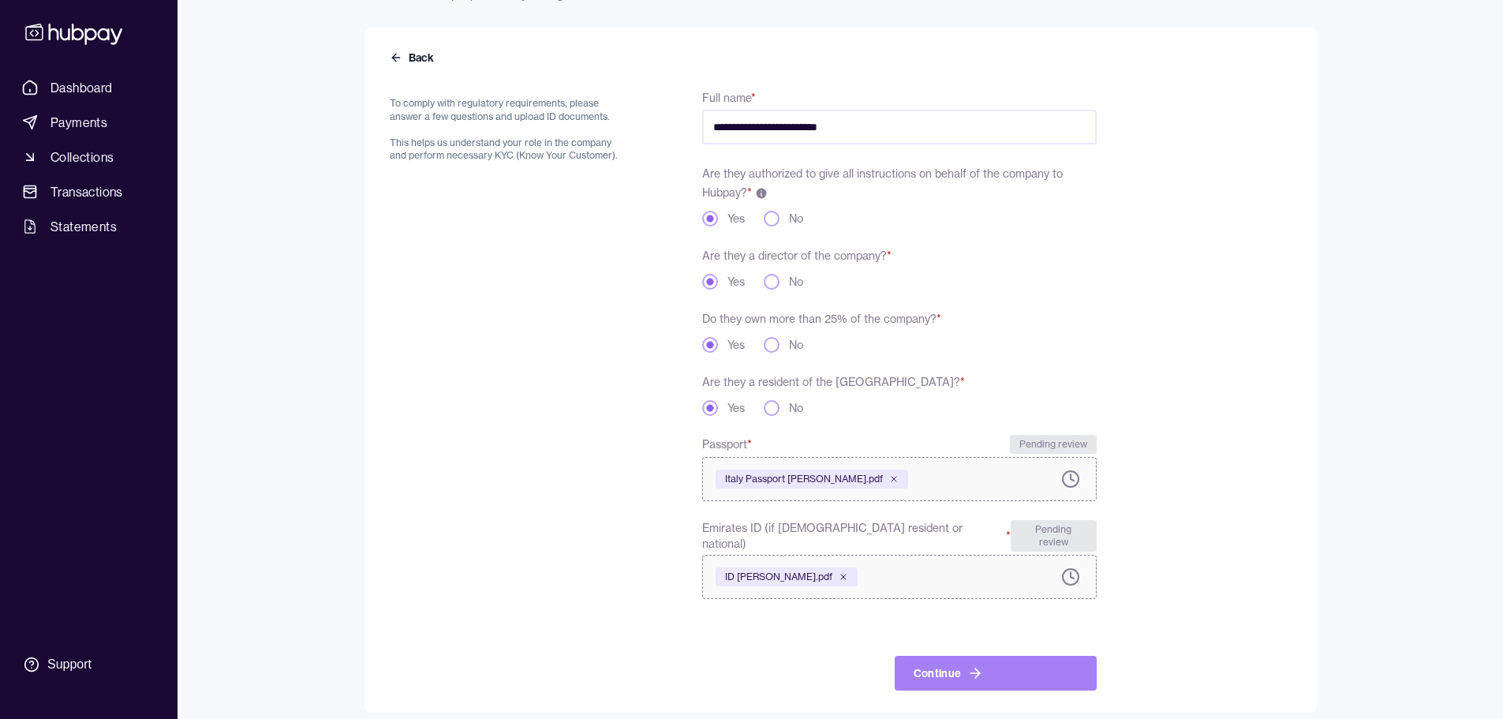
click at [948, 664] on button "Continue" at bounding box center [995, 672] width 202 height 35
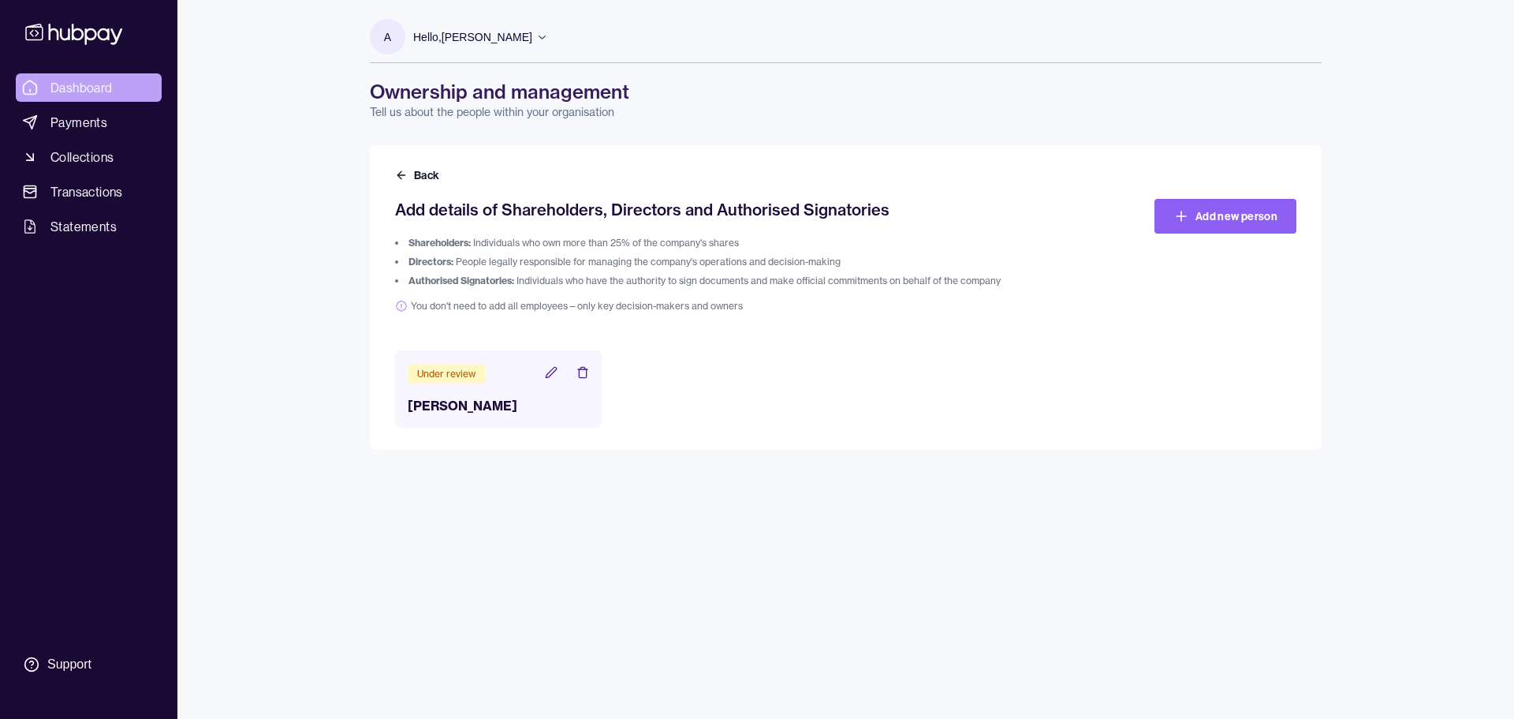
click at [90, 88] on span "Dashboard" at bounding box center [81, 87] width 62 height 19
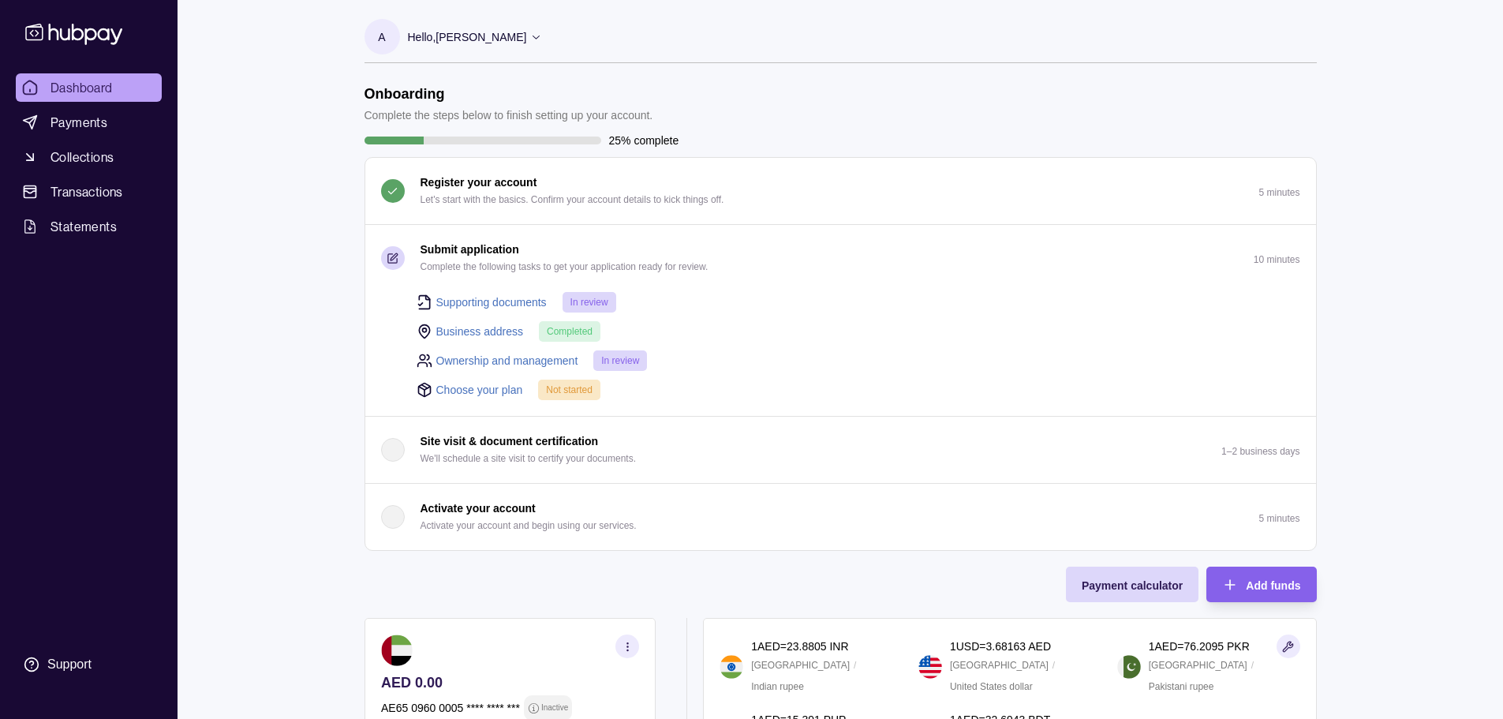
click at [483, 391] on link "Choose your plan" at bounding box center [479, 389] width 87 height 17
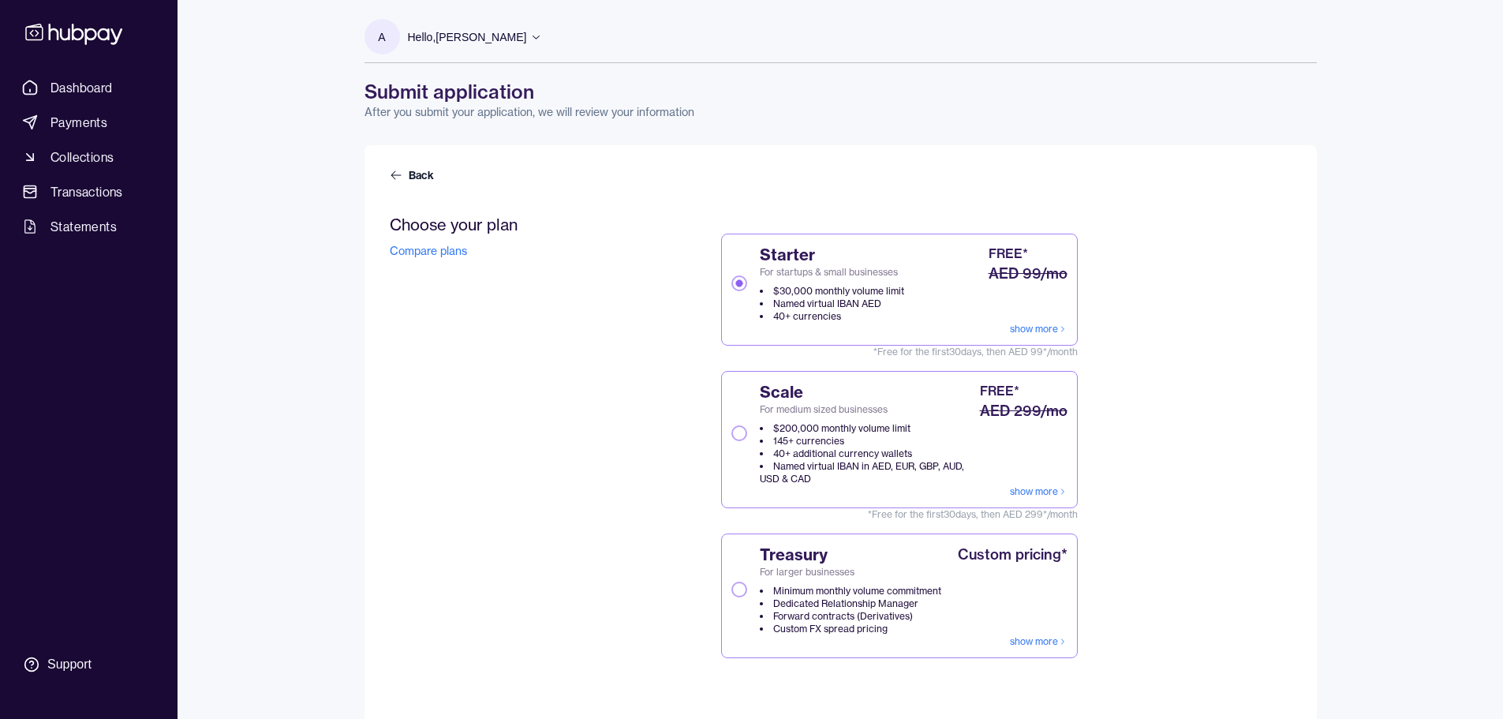
click at [738, 431] on button "Scale For medium sized businesses $200,000 monthly volume limit 145+ currencies…" at bounding box center [739, 433] width 16 height 16
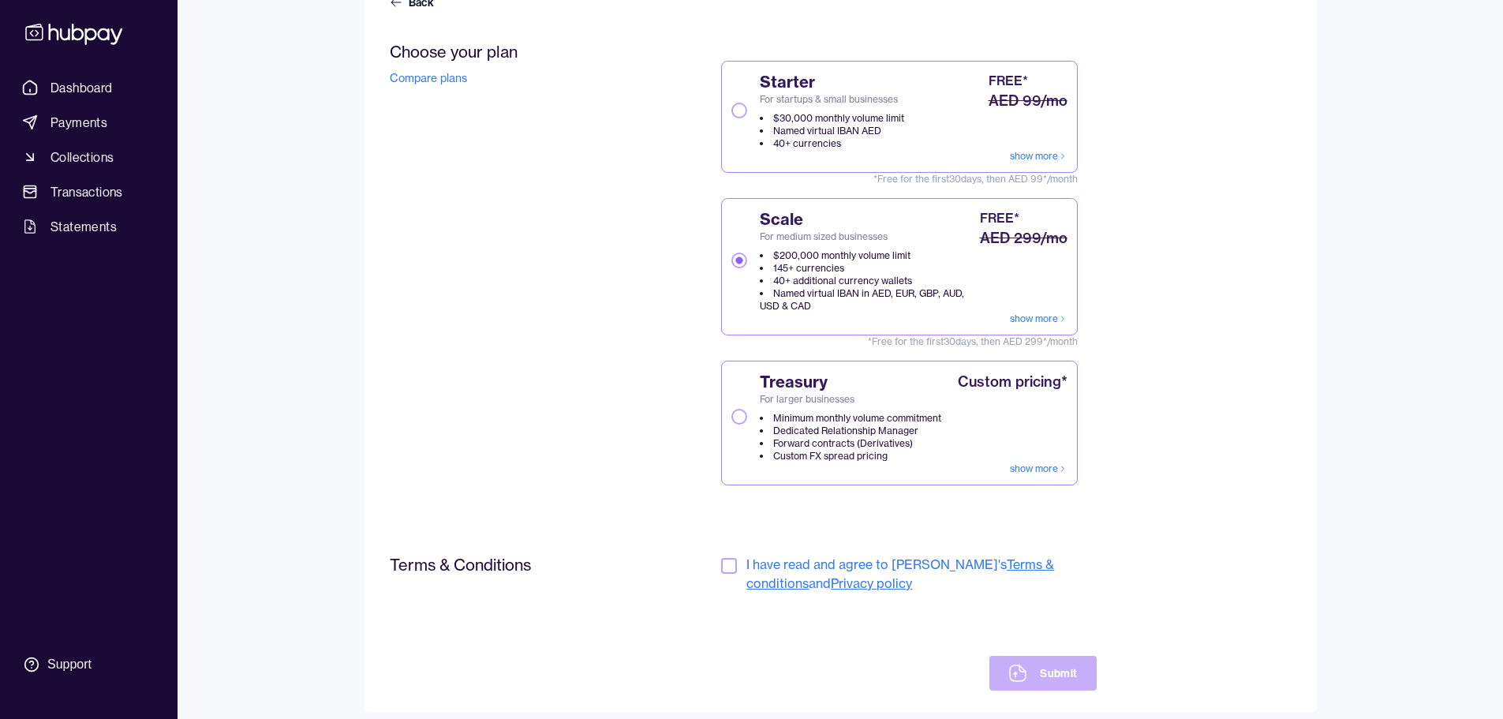
scroll to position [204, 0]
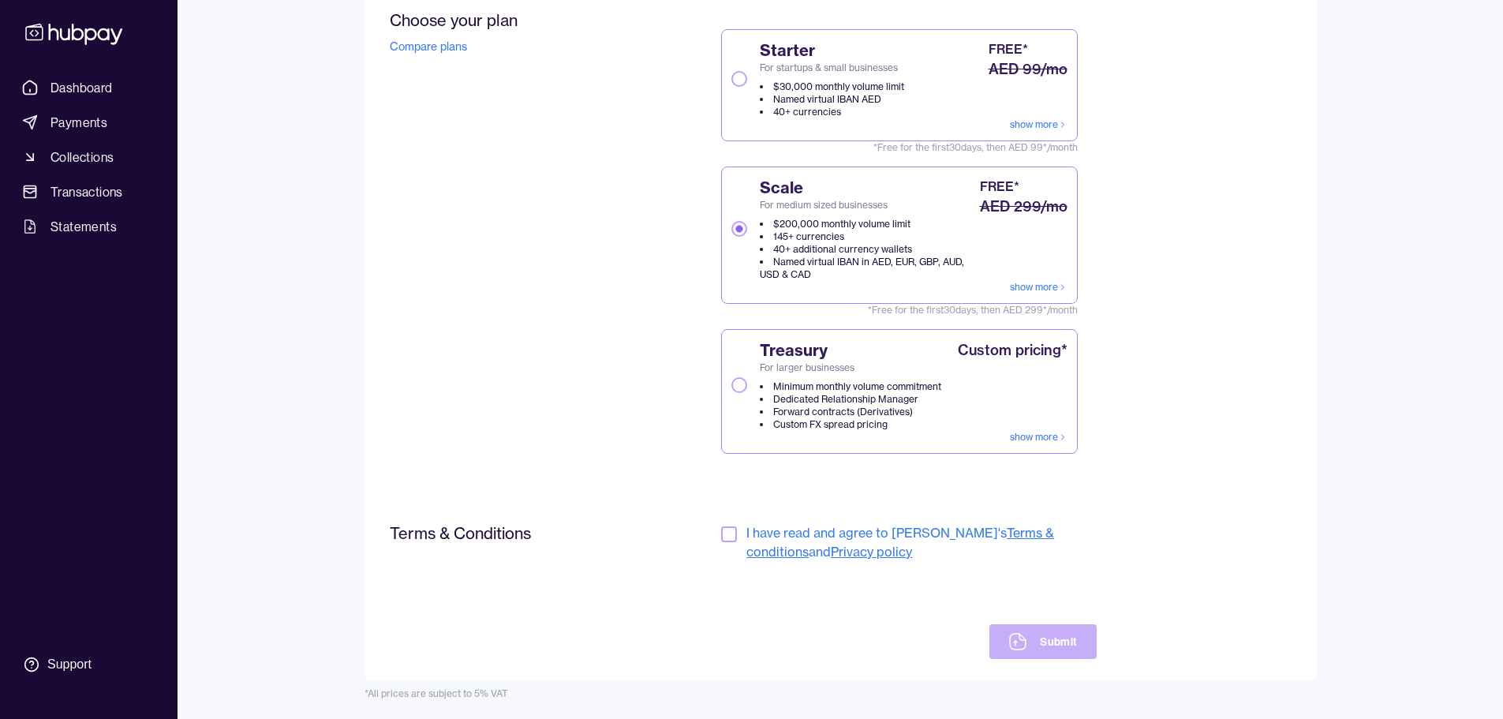
click at [730, 536] on button "button" at bounding box center [729, 534] width 16 height 16
click at [1033, 638] on button "Submit" at bounding box center [1042, 641] width 106 height 35
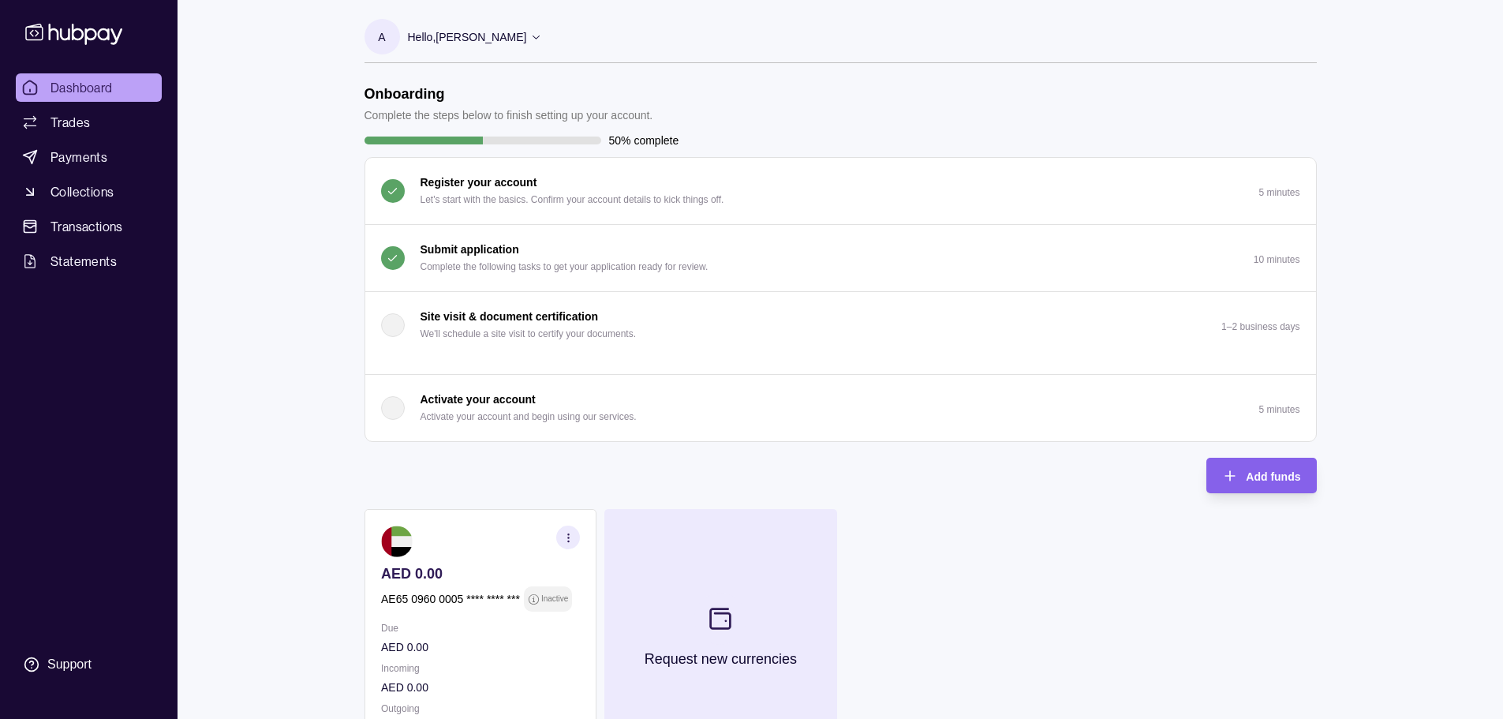
click at [725, 617] on icon at bounding box center [720, 618] width 26 height 26
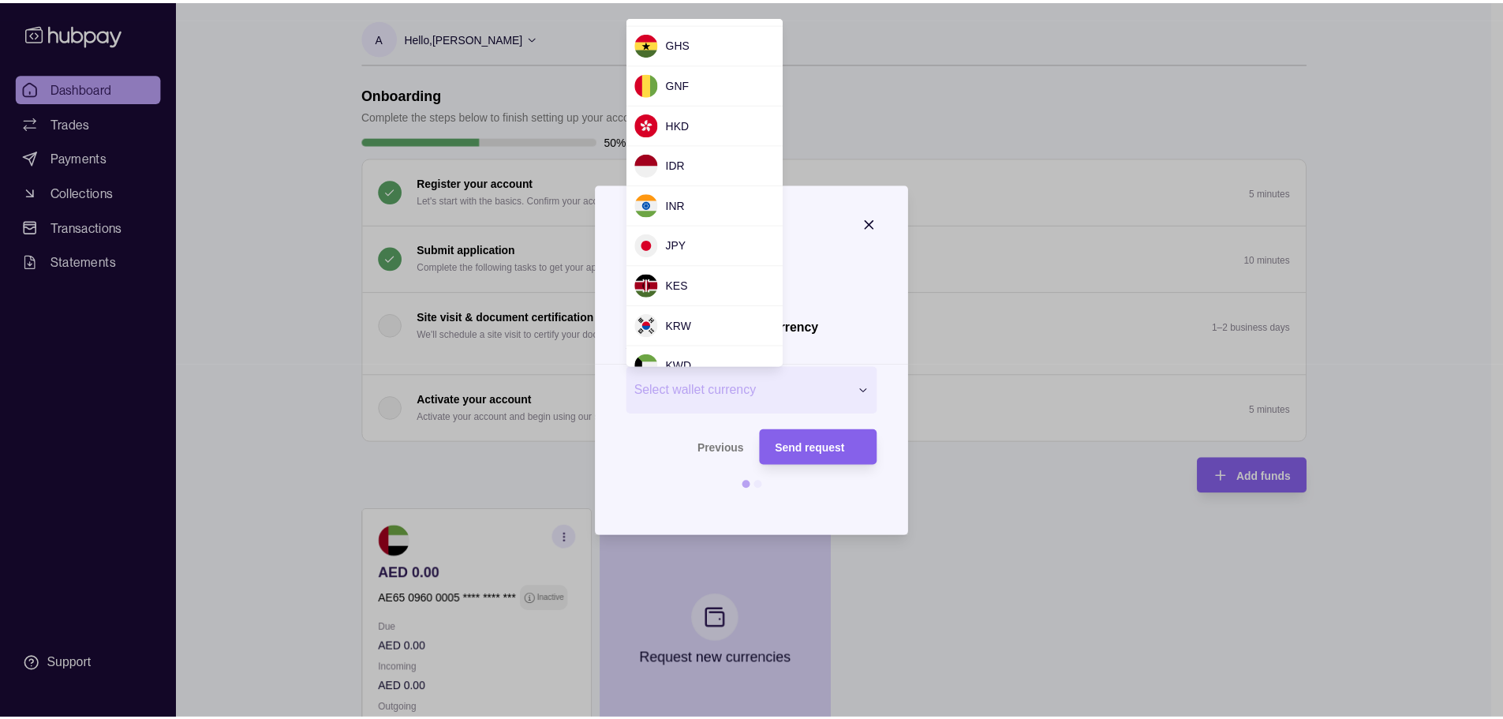
scroll to position [356, 0]
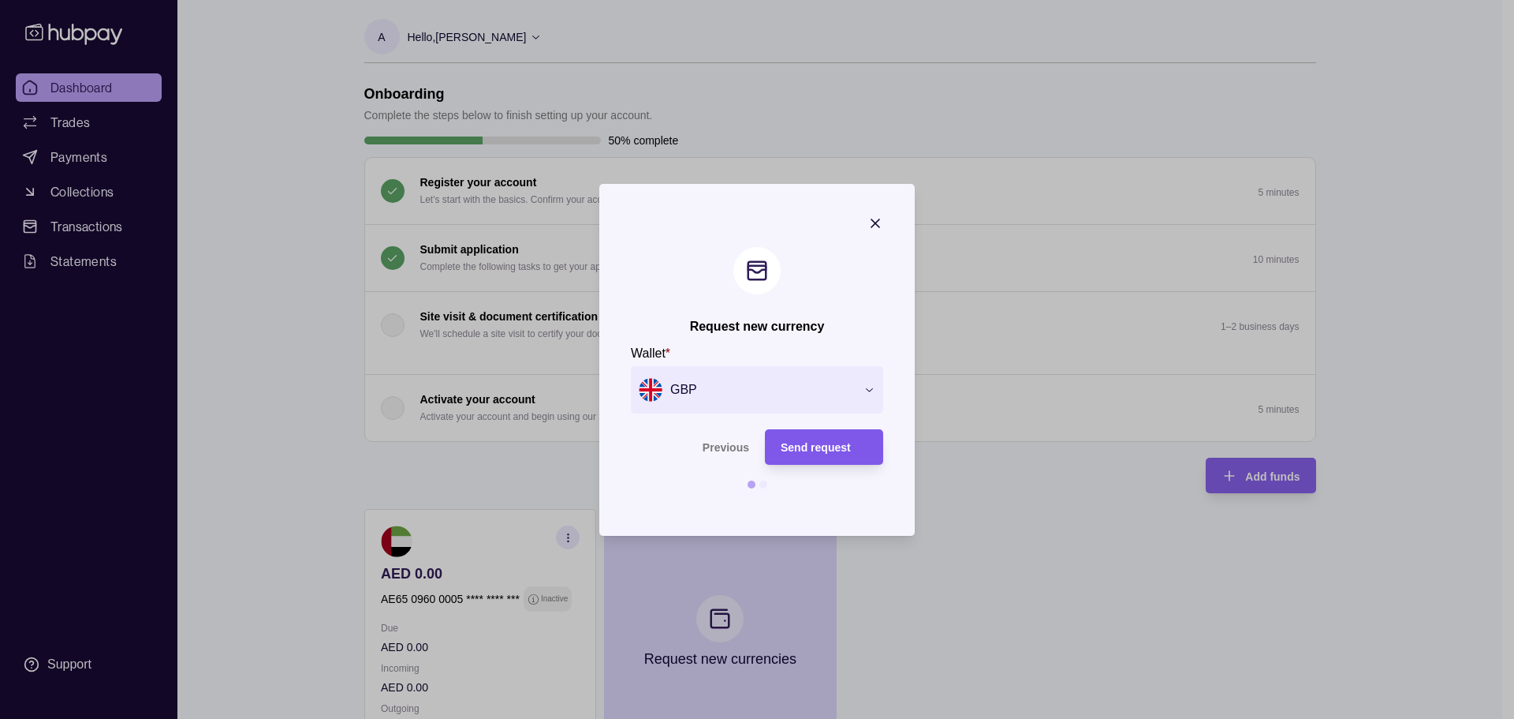
click at [843, 454] on div "Send request" at bounding box center [824, 446] width 87 height 19
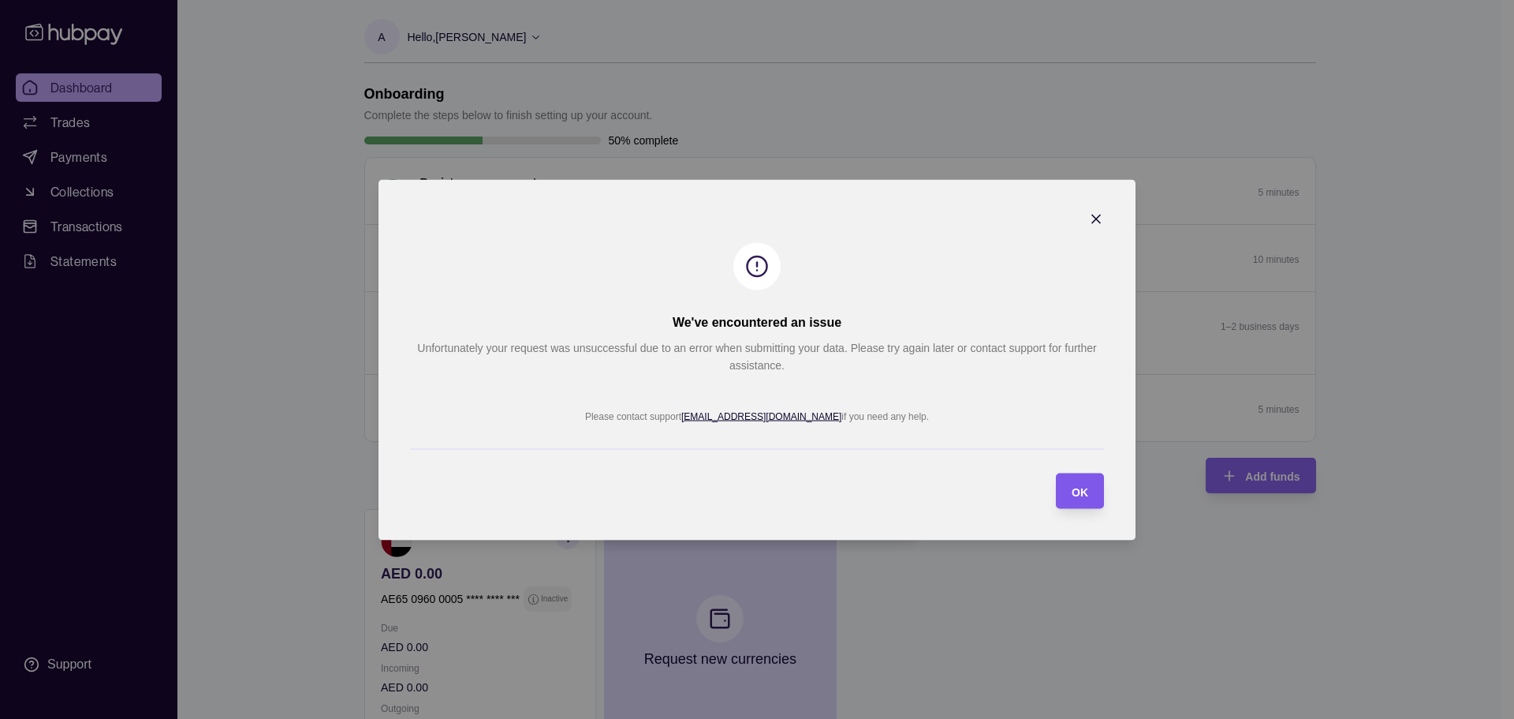
click at [1080, 487] on span "OK" at bounding box center [1080, 491] width 17 height 13
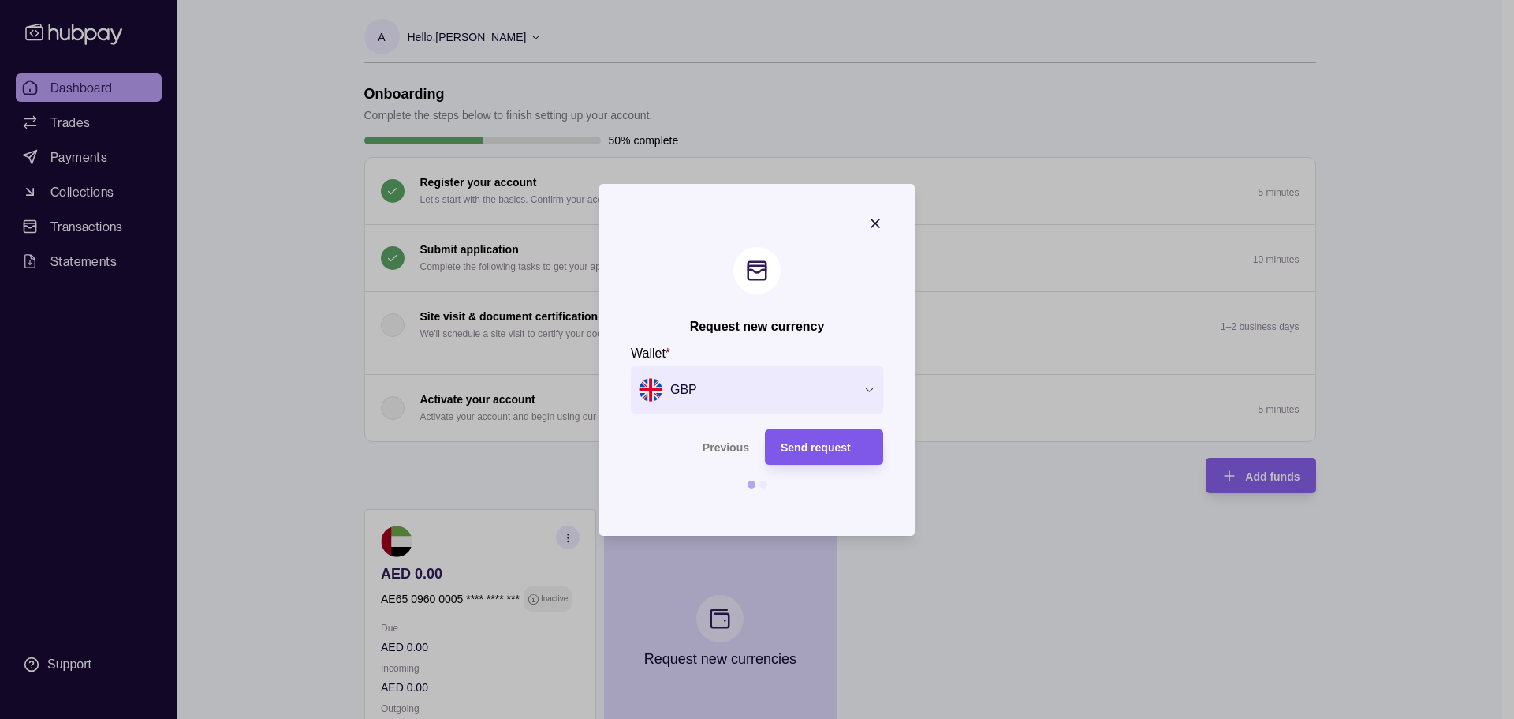
click at [831, 447] on span "Send request" at bounding box center [816, 447] width 70 height 13
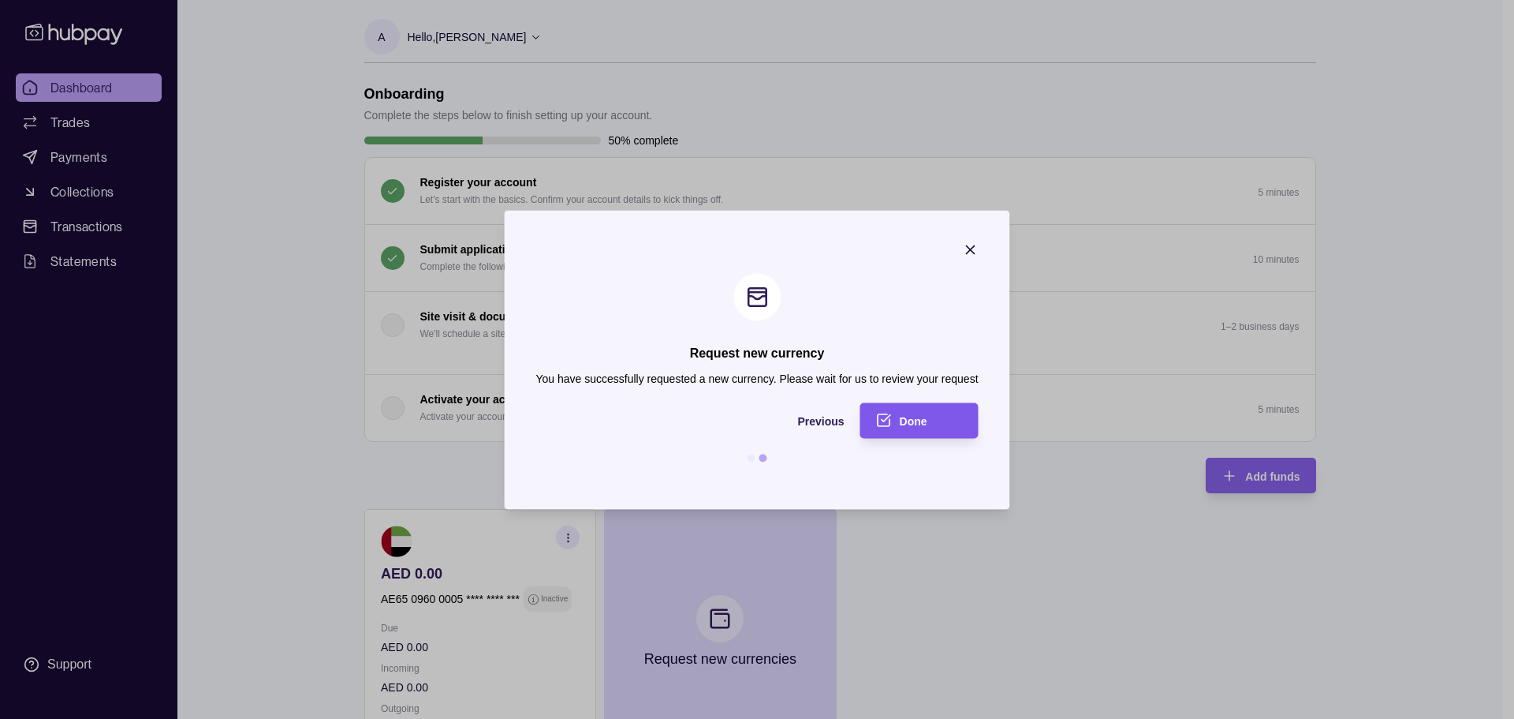
click at [922, 411] on div "Done" at bounding box center [931, 420] width 63 height 19
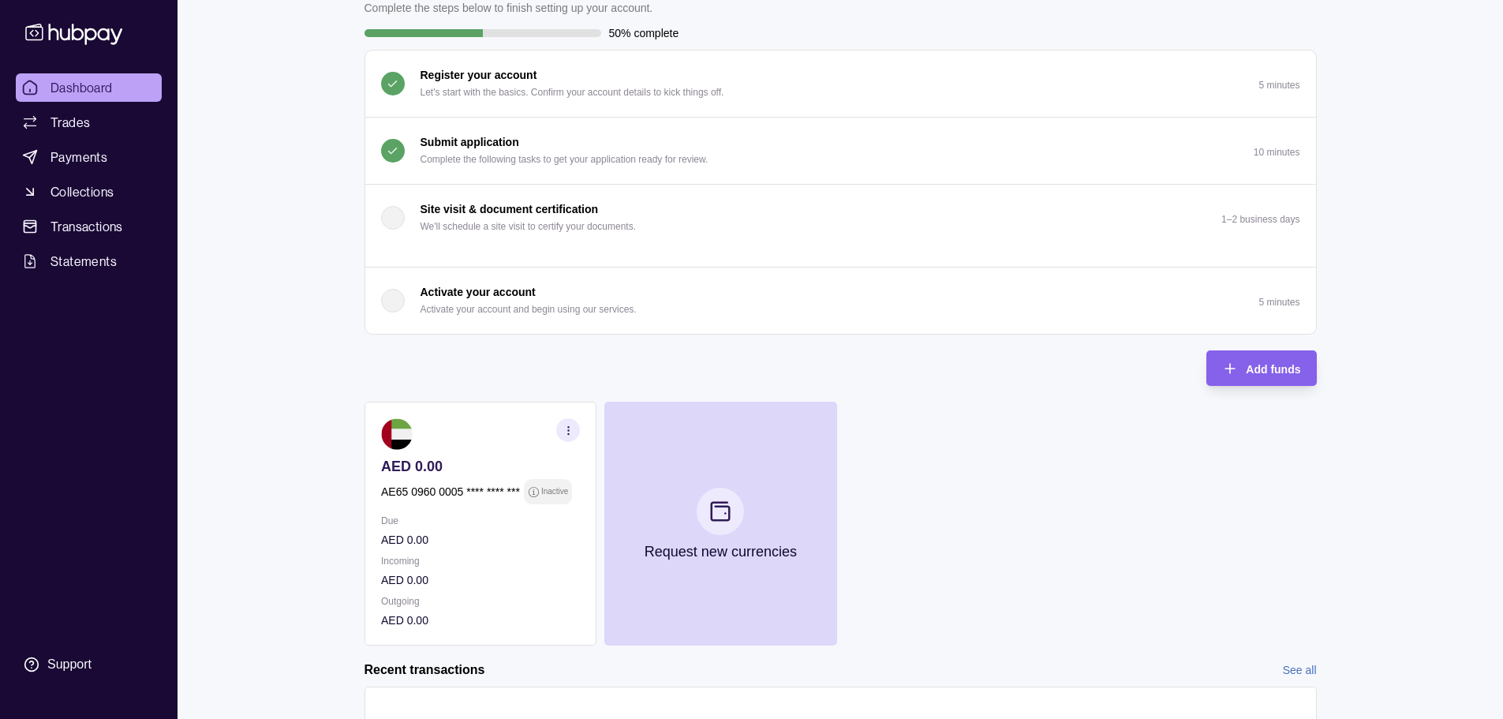
scroll to position [79, 0]
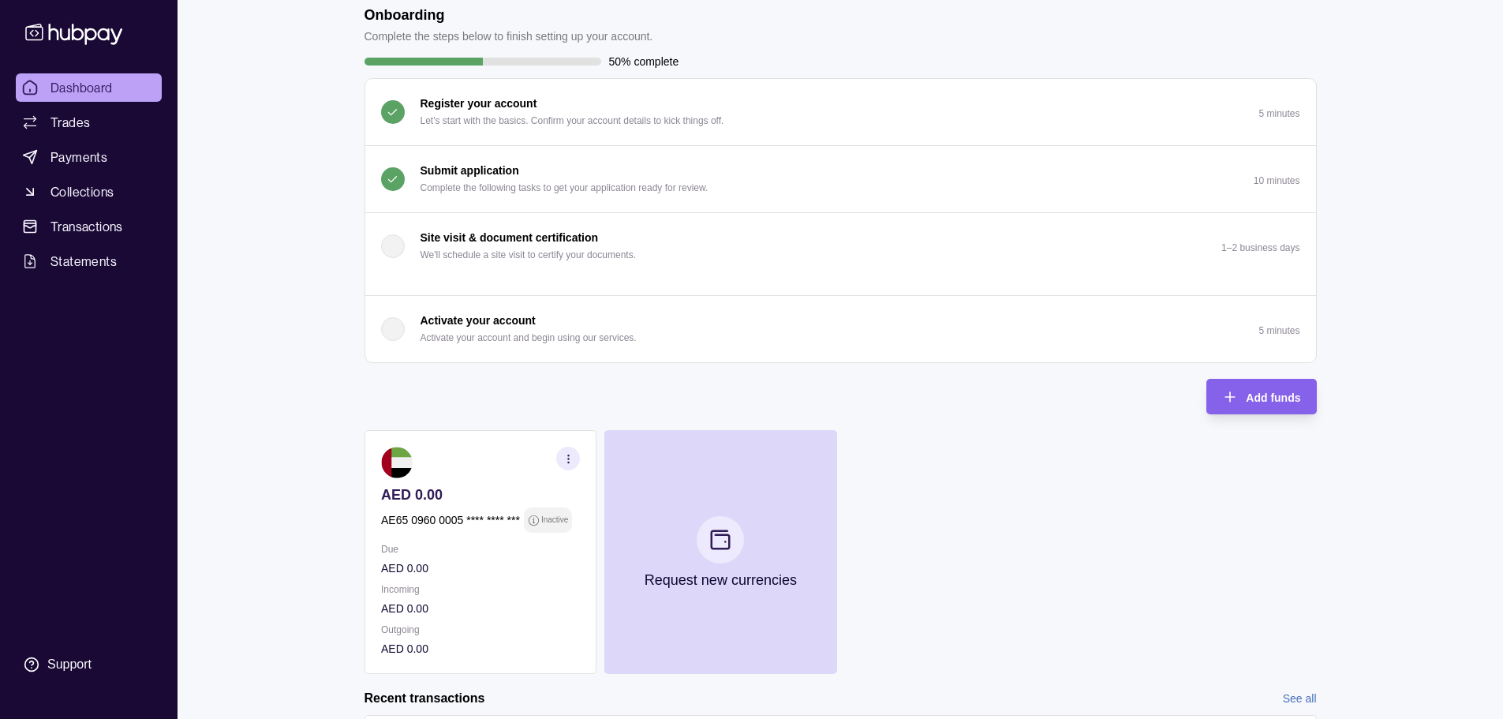
click at [493, 329] on p "Activate your account and begin using our services." at bounding box center [528, 337] width 216 height 17
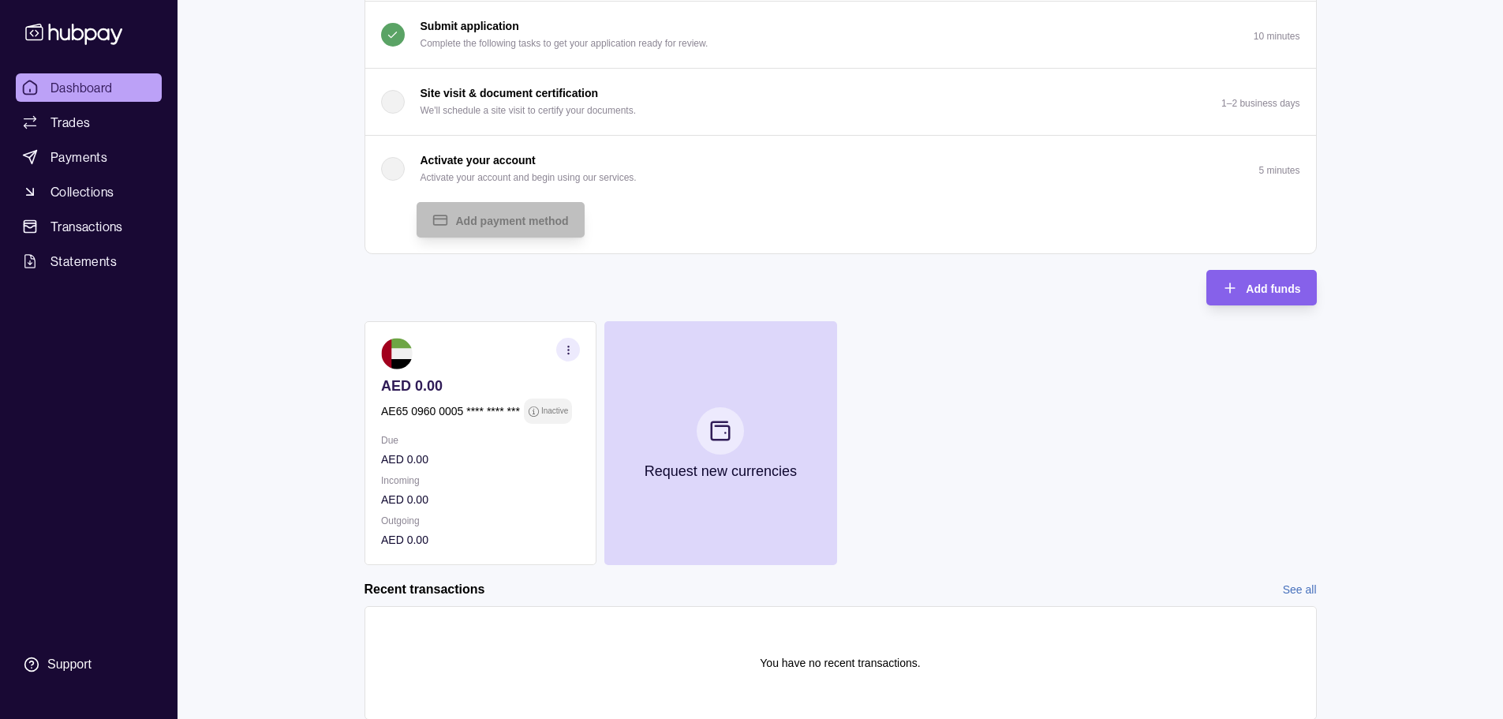
scroll to position [196, 0]
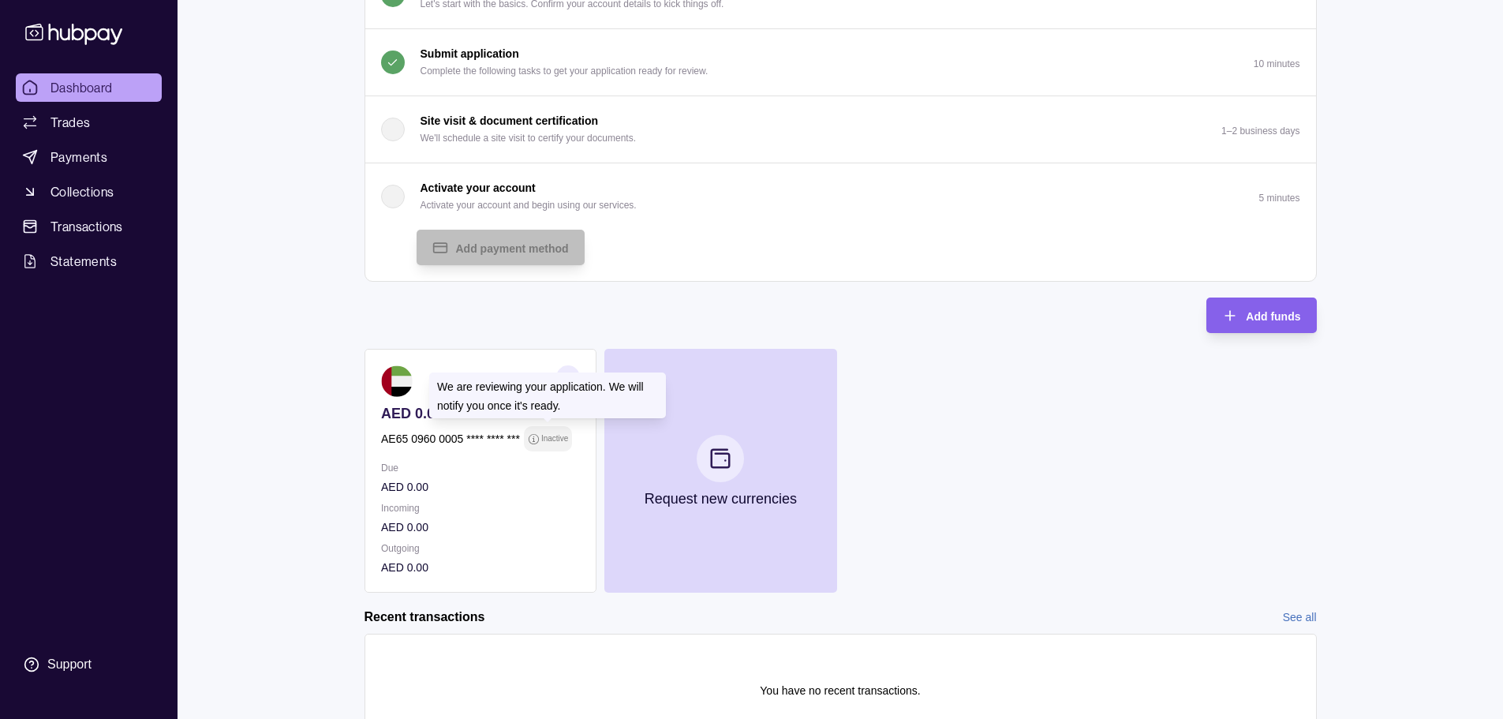
click at [569, 379] on div "We are reviewing your application. We will notify you once it's ready. We are r…" at bounding box center [547, 395] width 237 height 46
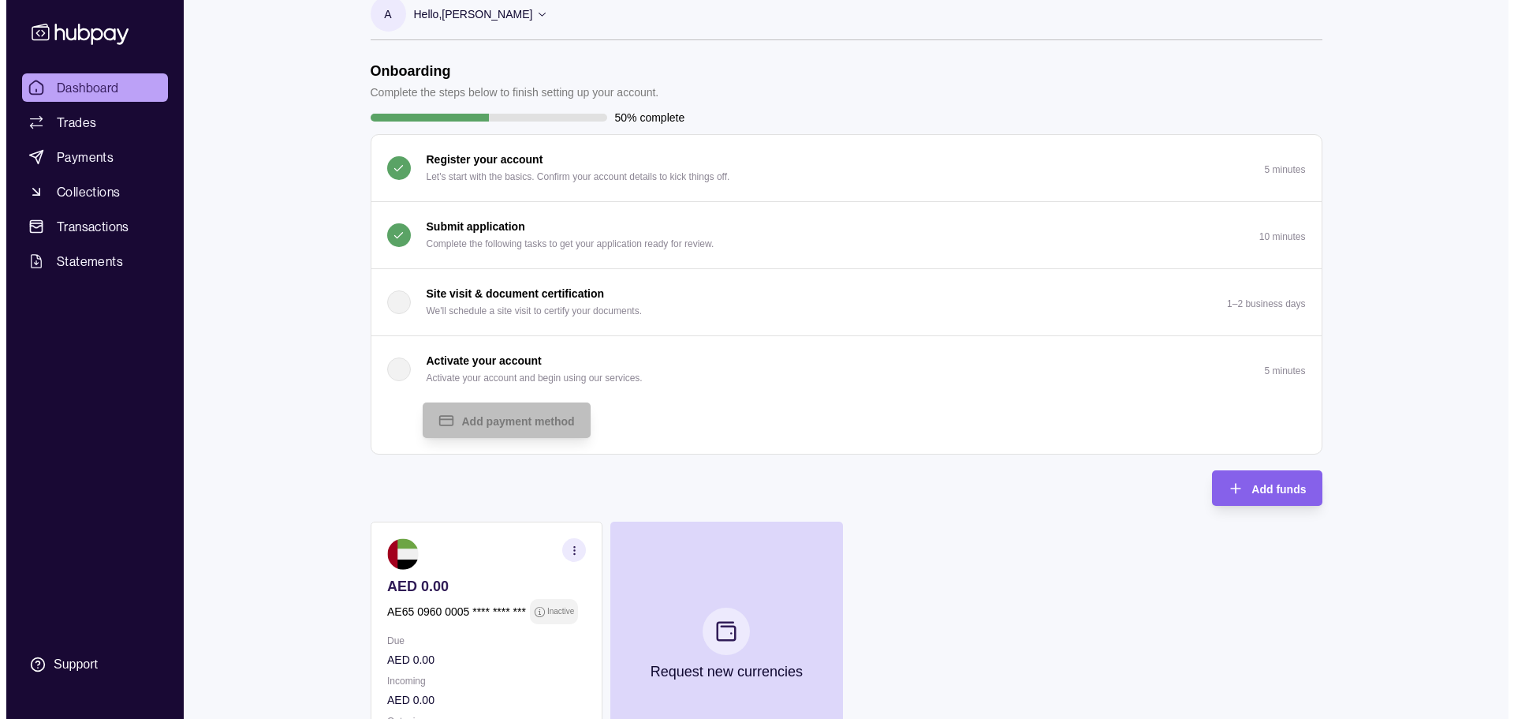
scroll to position [0, 0]
